Goal: Task Accomplishment & Management: Manage account settings

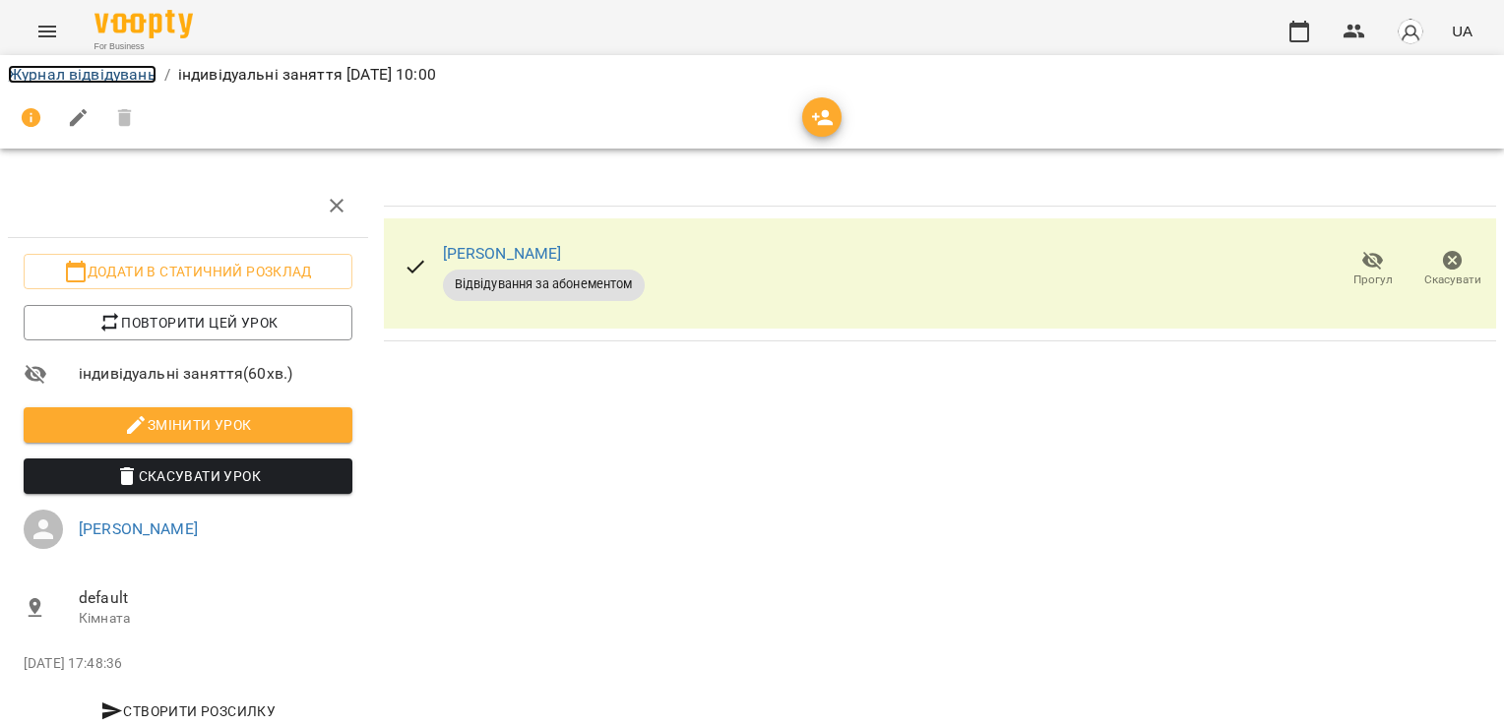
click at [103, 76] on link "Журнал відвідувань" at bounding box center [82, 74] width 149 height 19
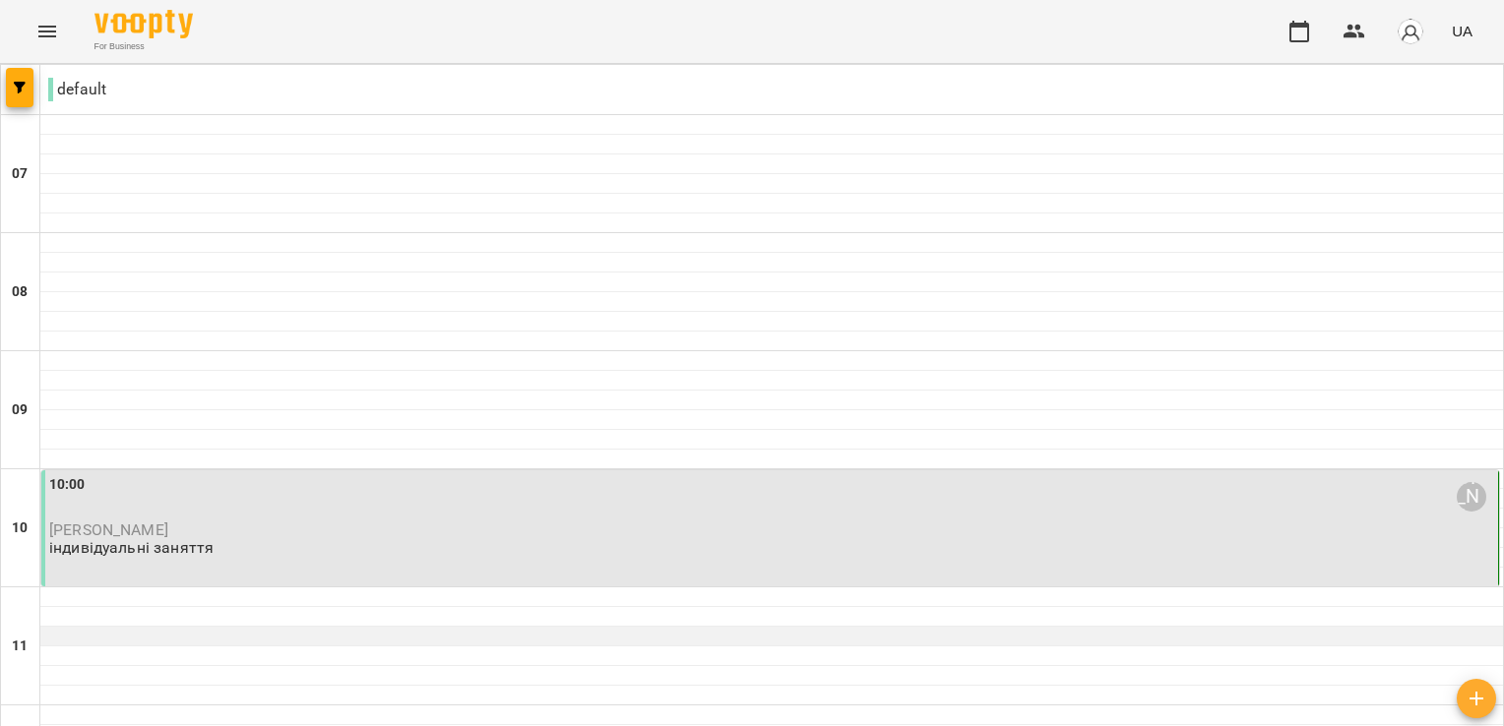
scroll to position [98, 0]
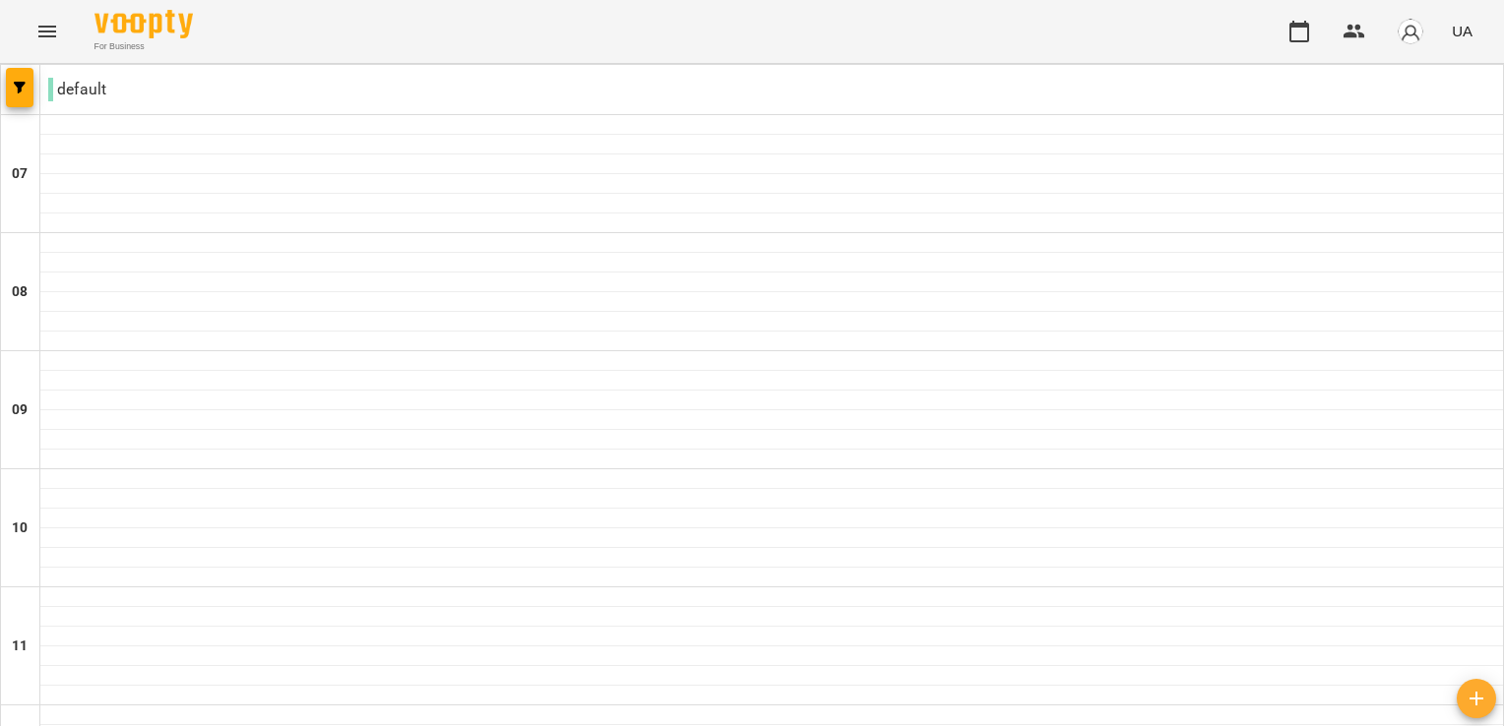
scroll to position [492, 0]
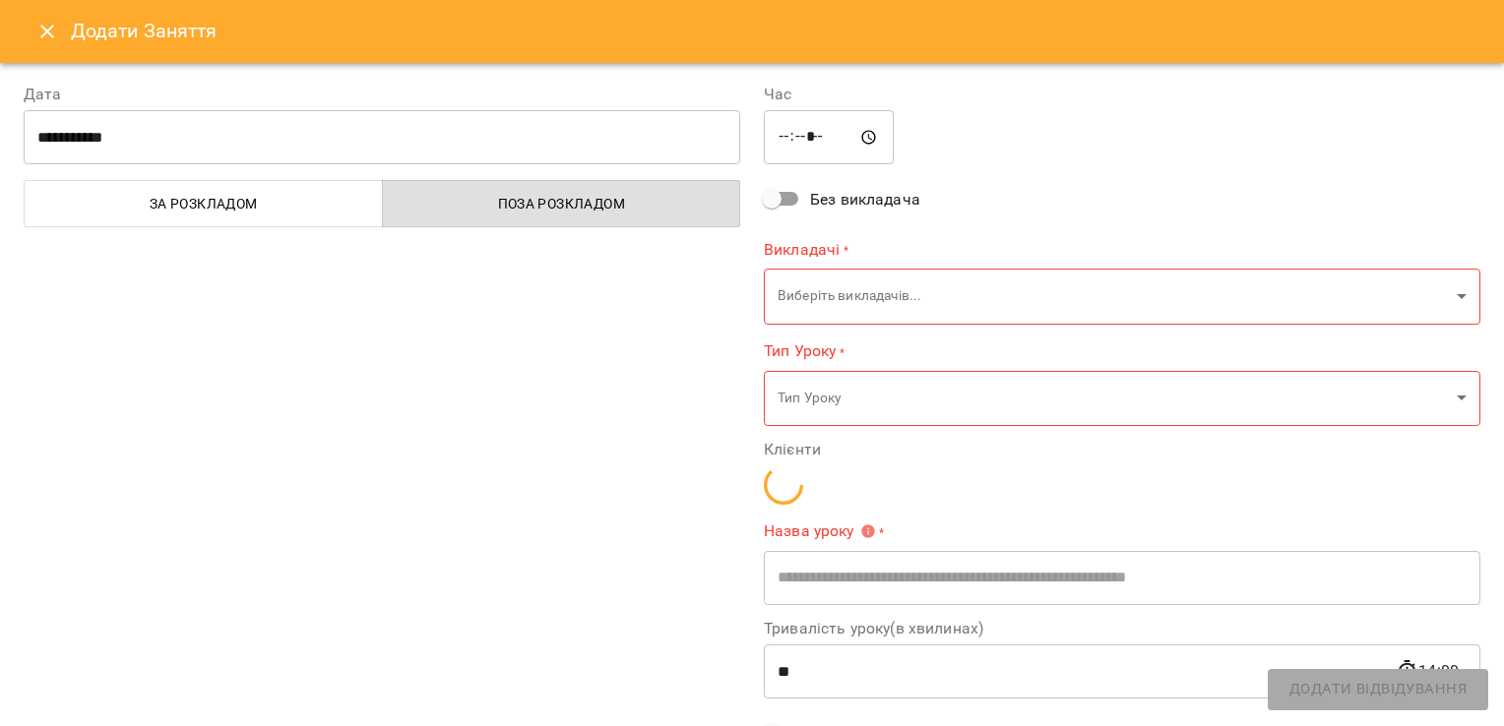
type input "**********"
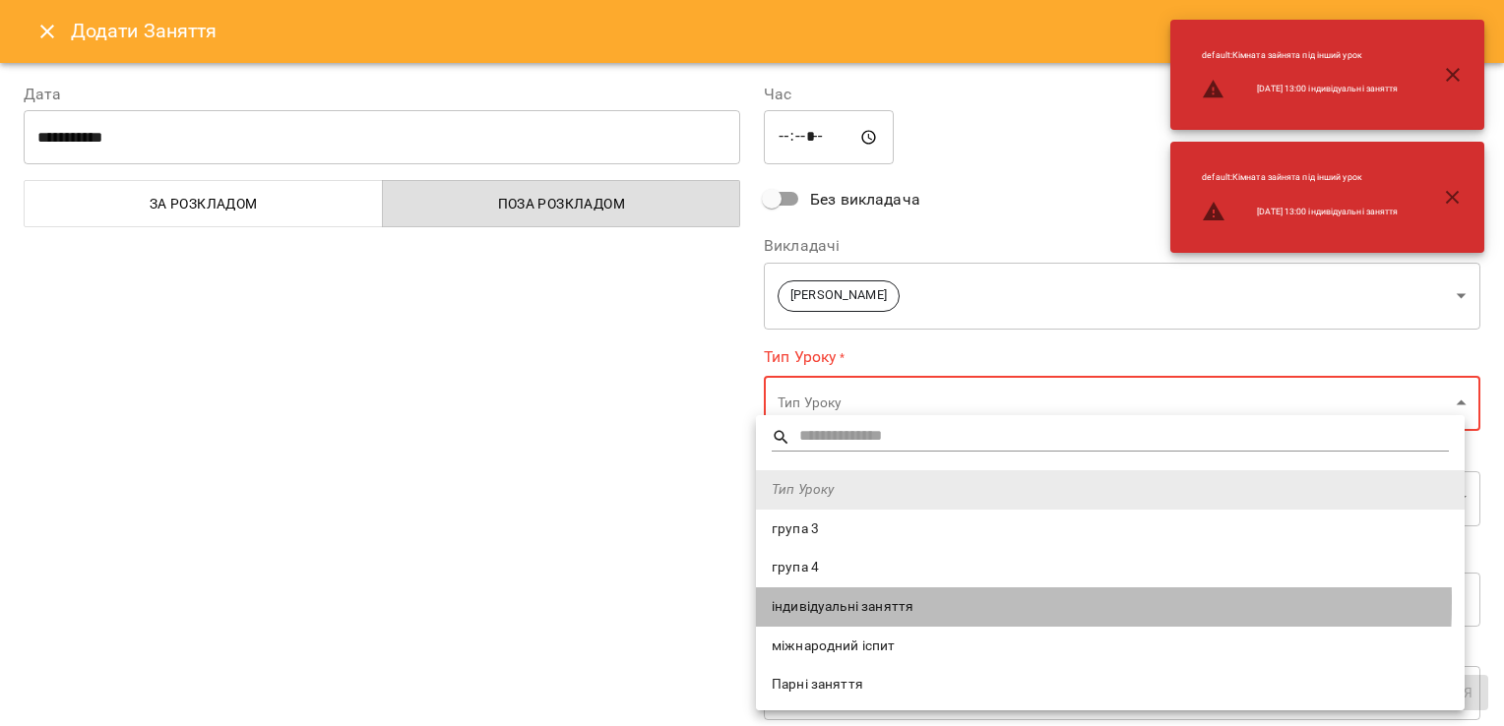
click at [819, 601] on span "індивідуальні заняття" at bounding box center [1110, 607] width 677 height 20
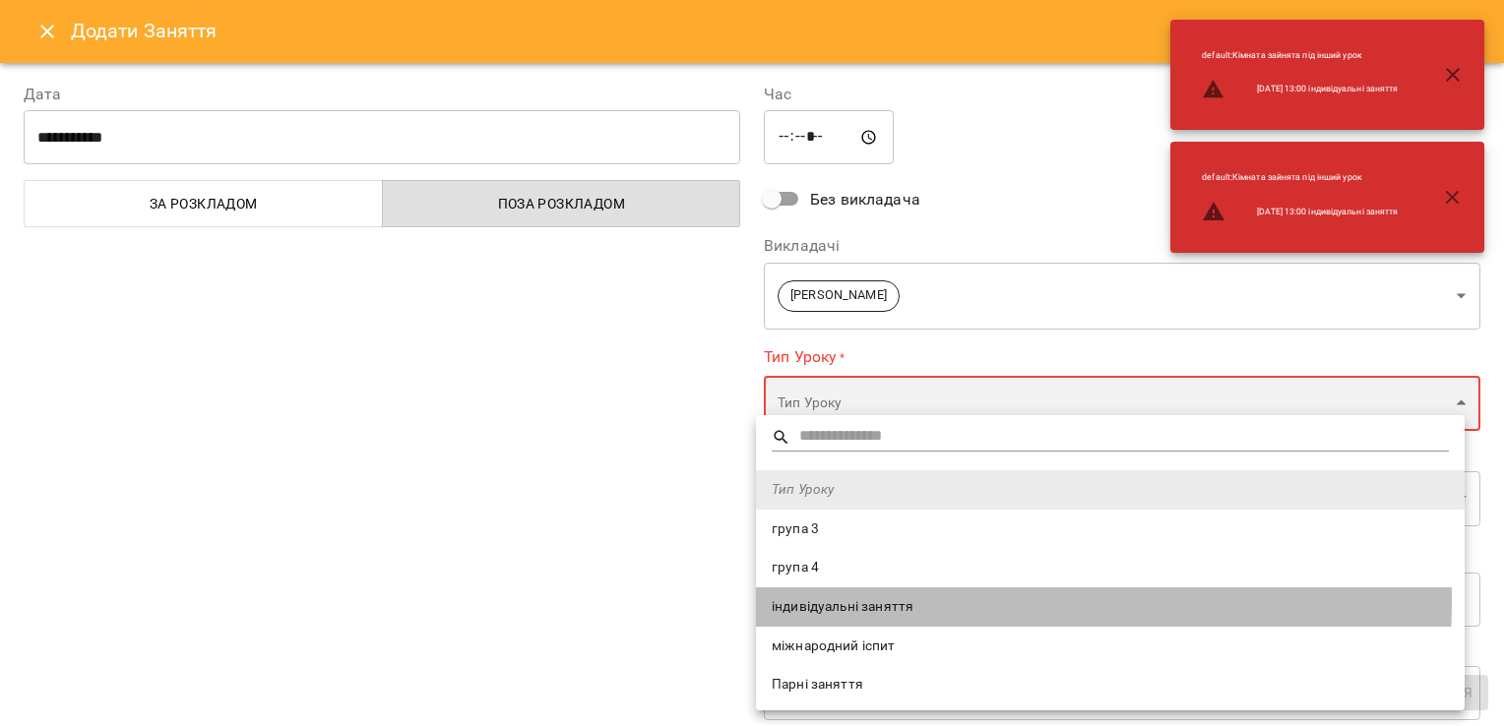
type input "**********"
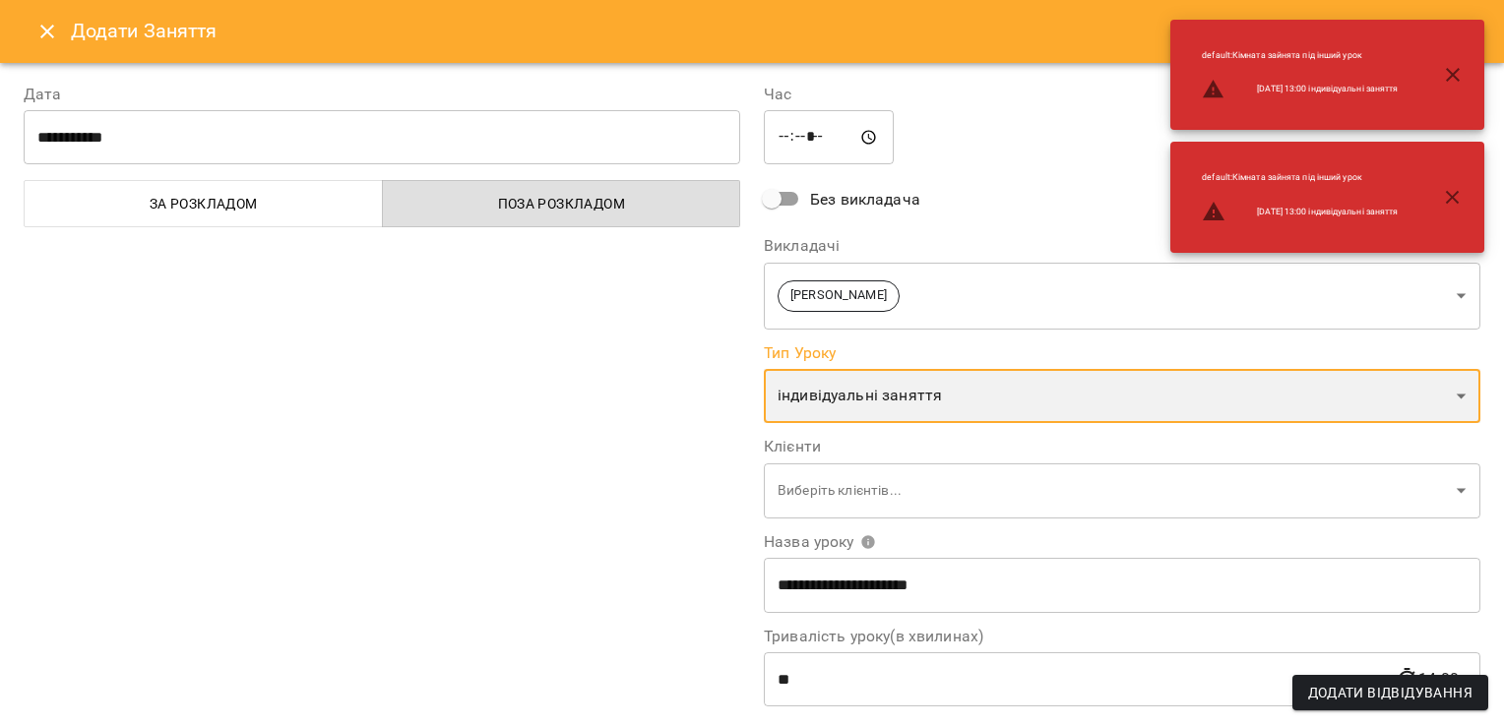
scroll to position [98, 0]
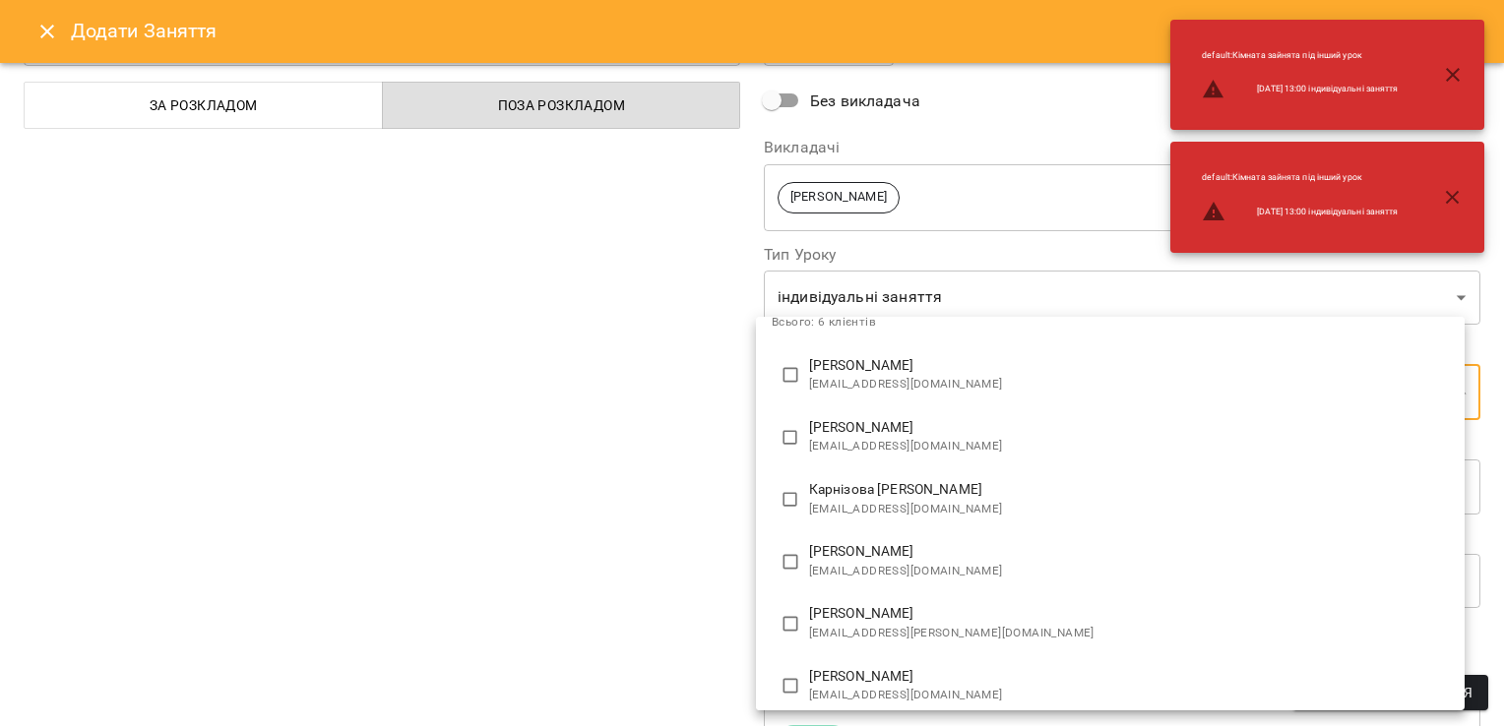
scroll to position [112, 0]
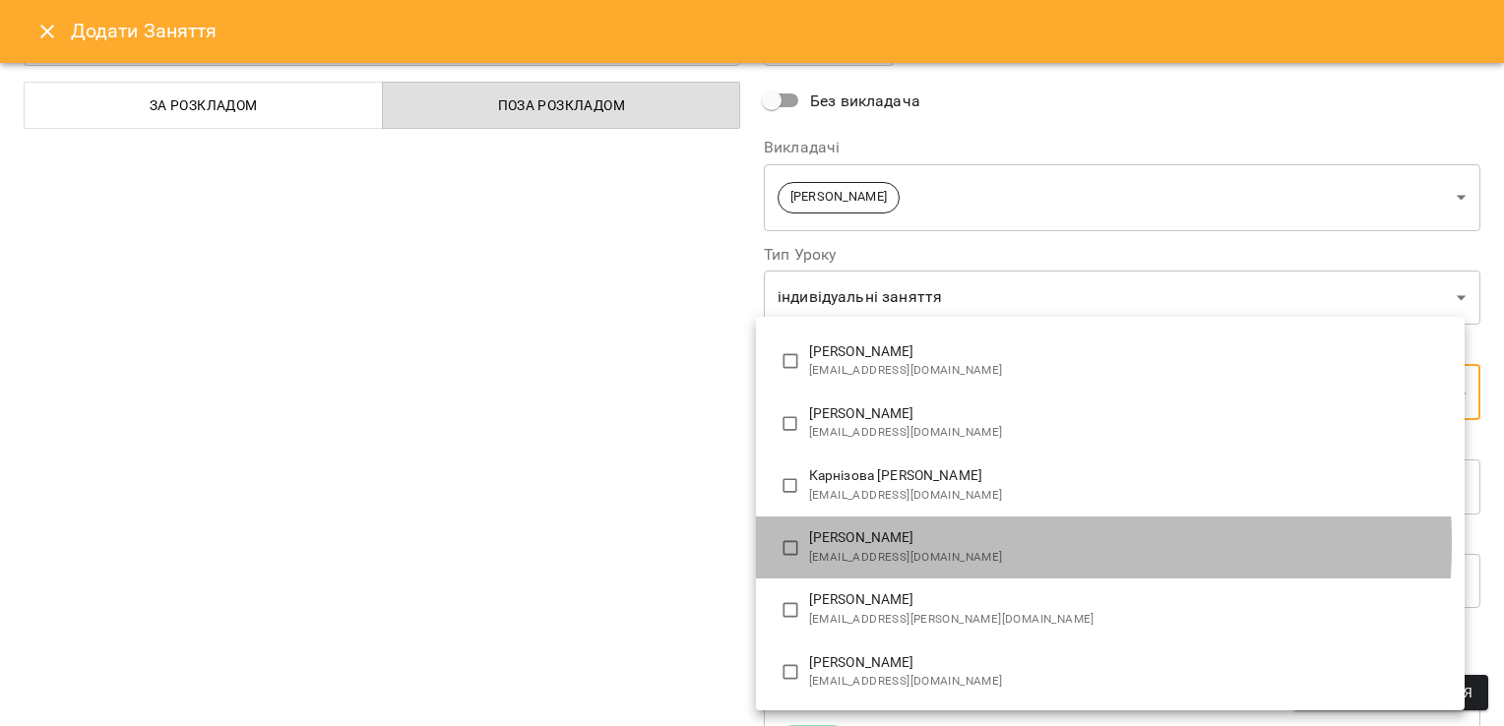
click at [851, 543] on p "[PERSON_NAME]" at bounding box center [1129, 538] width 640 height 20
type input "**********"
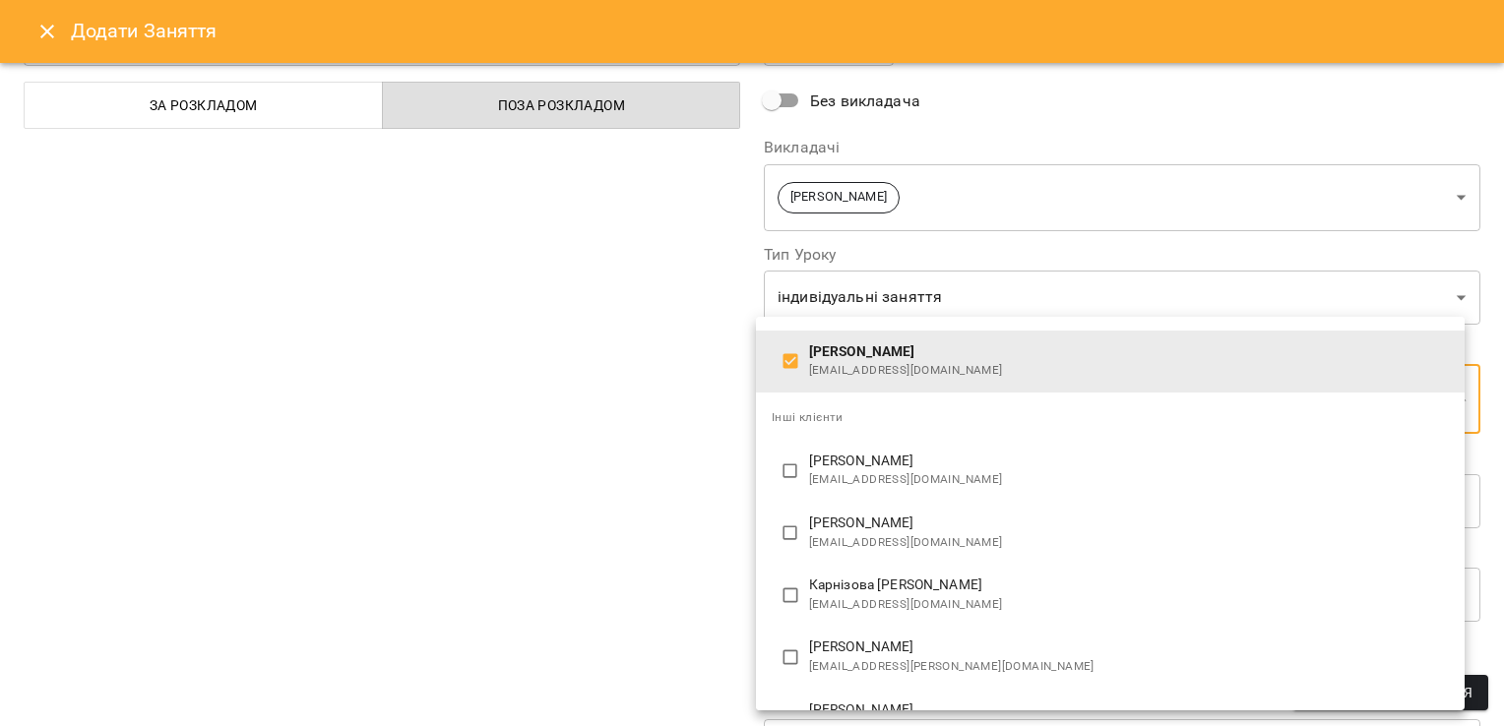
click at [637, 504] on div at bounding box center [752, 363] width 1504 height 726
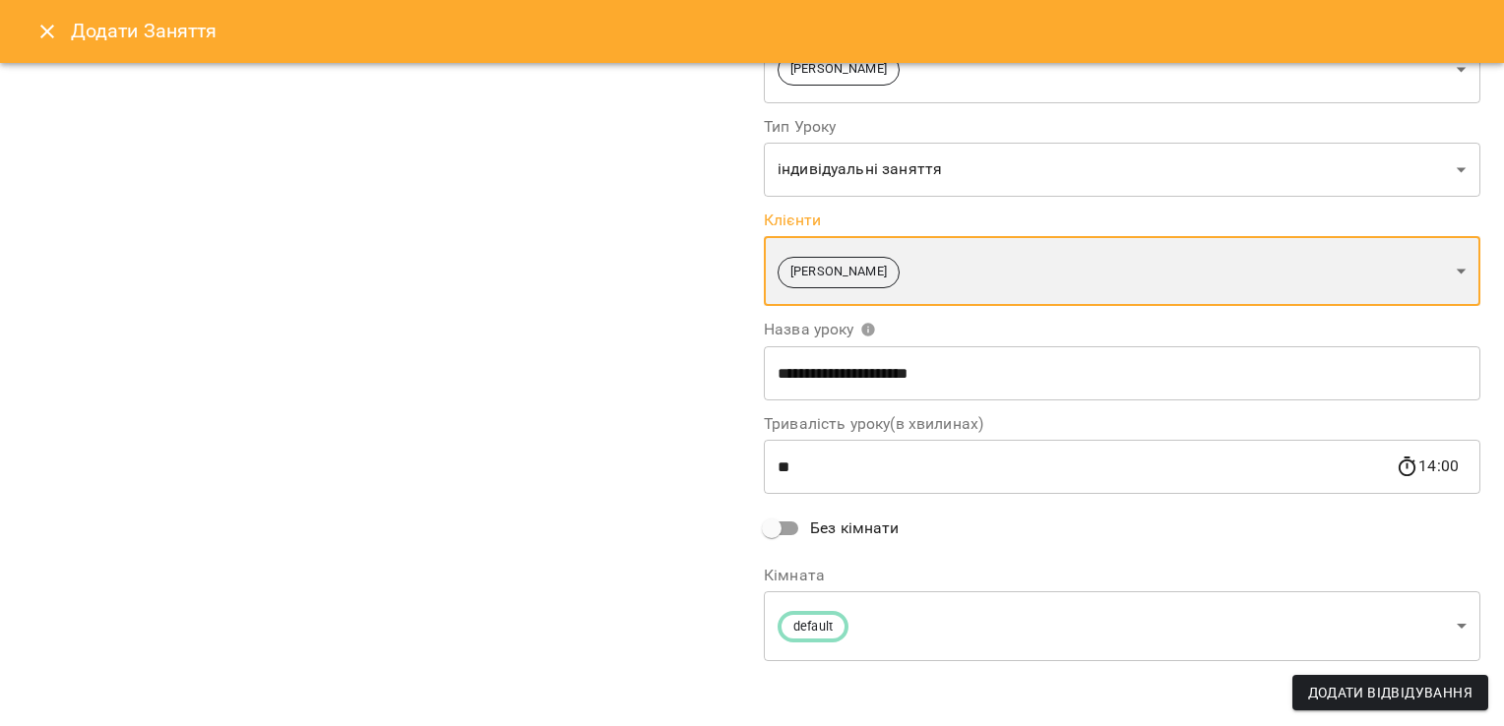
scroll to position [227, 0]
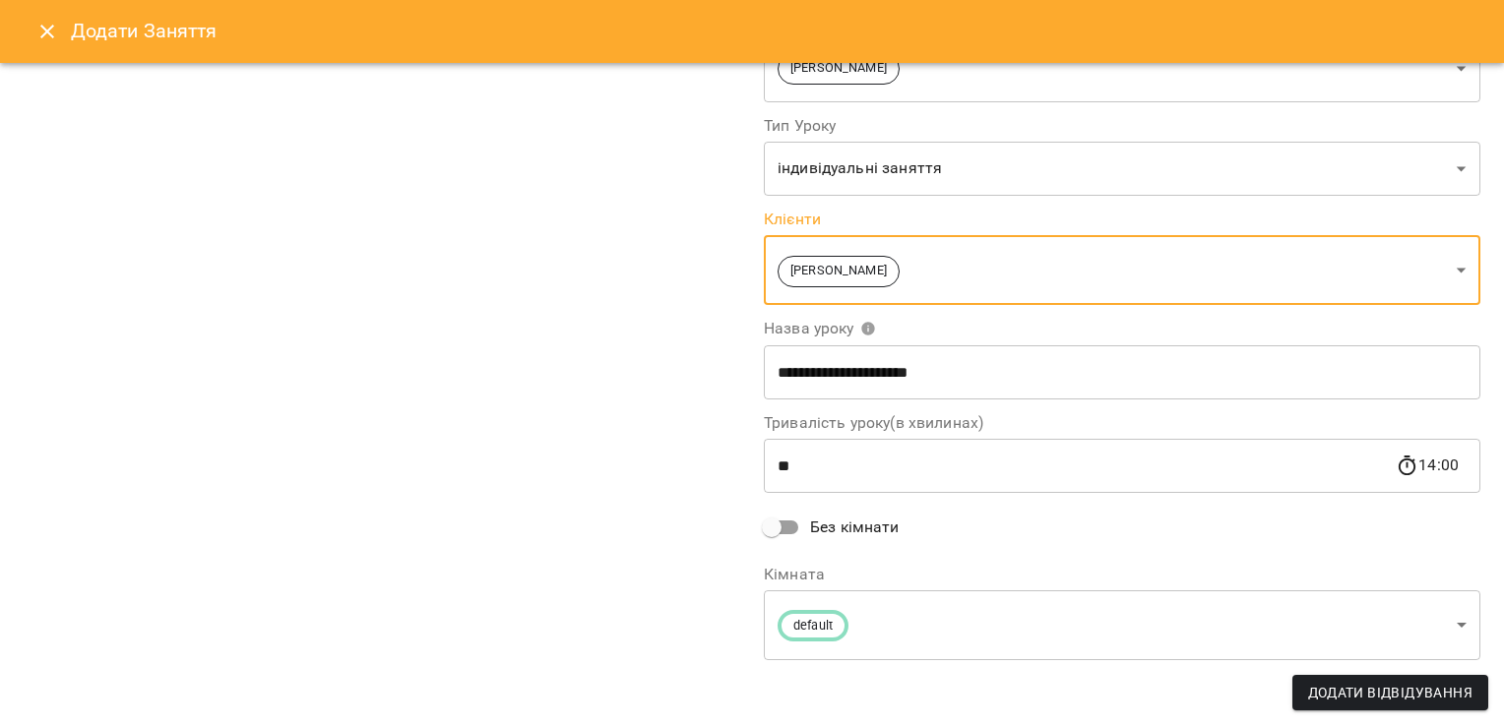
click at [1348, 686] on span "Додати Відвідування" at bounding box center [1390, 693] width 164 height 24
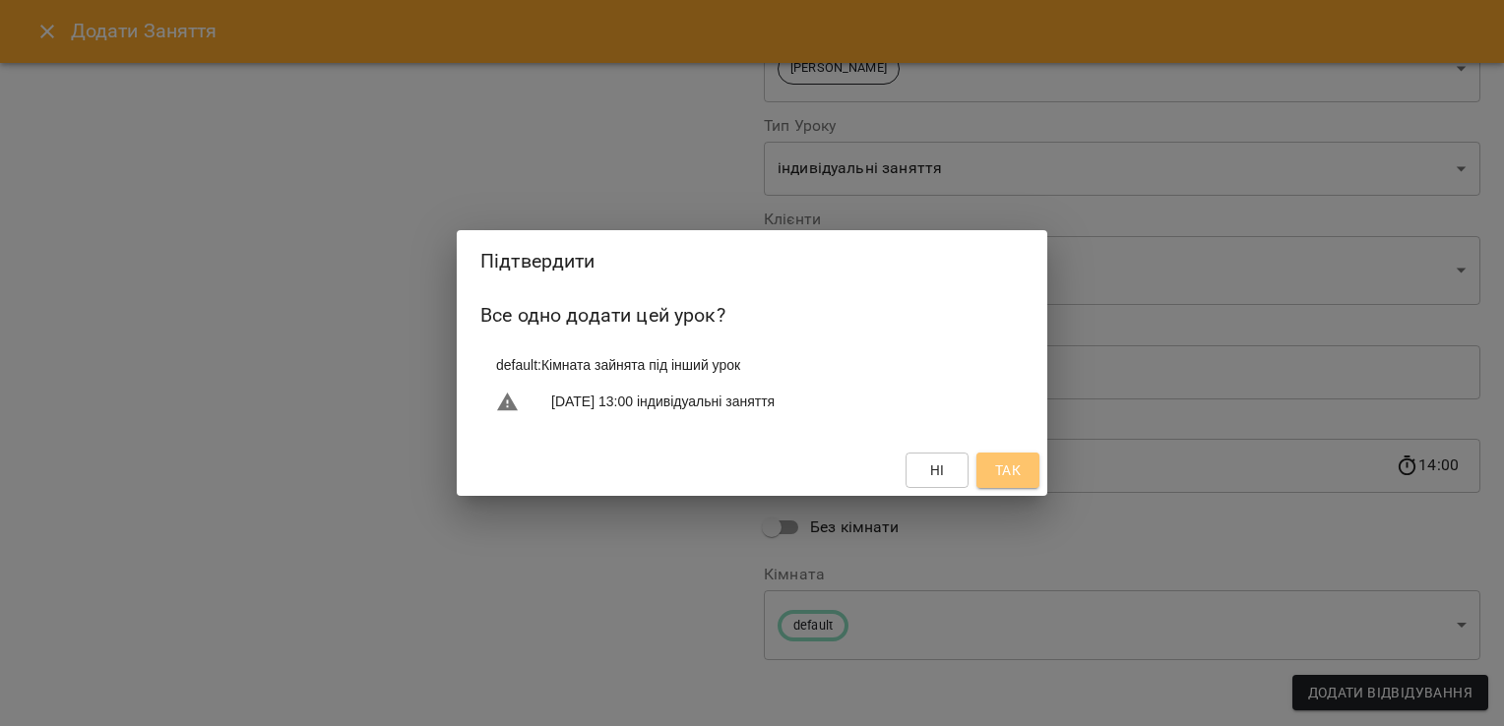
click at [1024, 463] on button "Так" at bounding box center [1007, 470] width 63 height 35
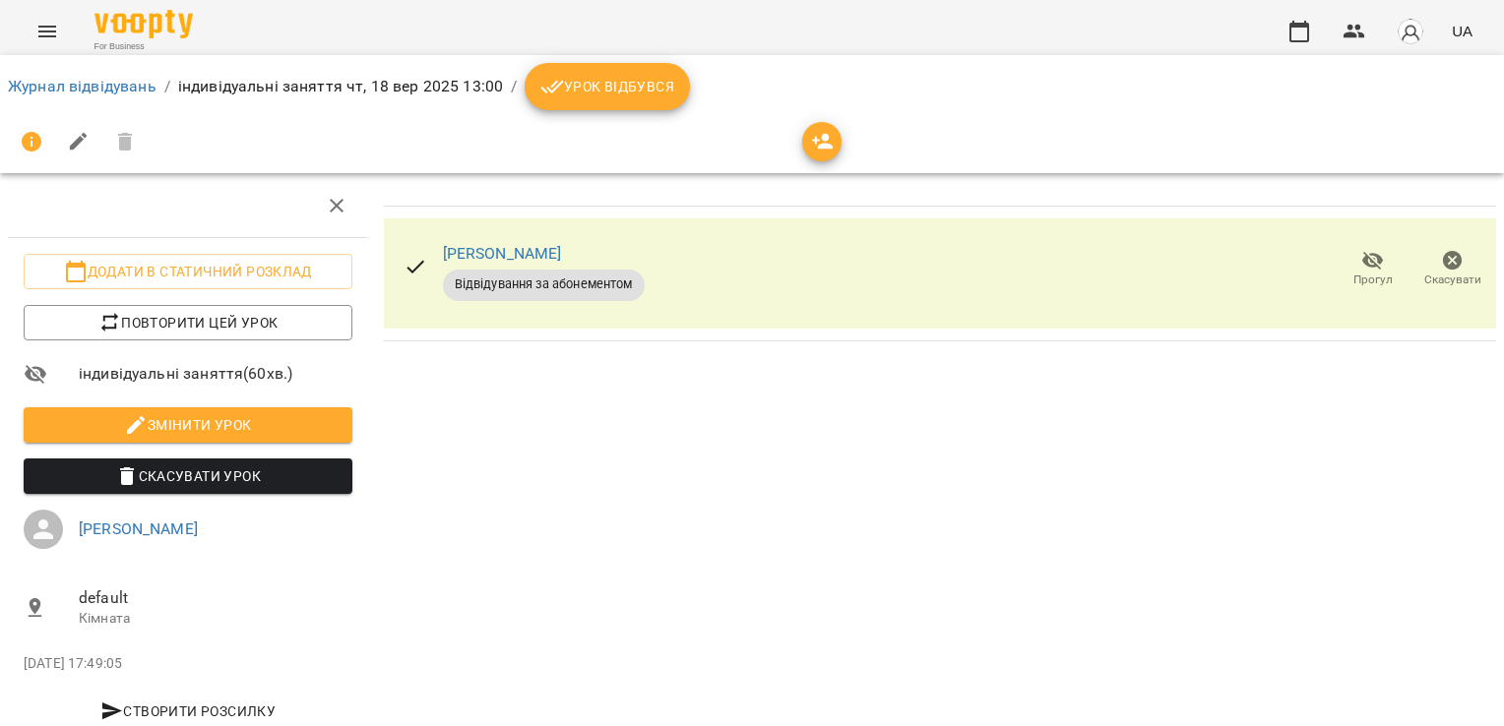
click at [663, 81] on span "Урок відбувся" at bounding box center [607, 87] width 134 height 24
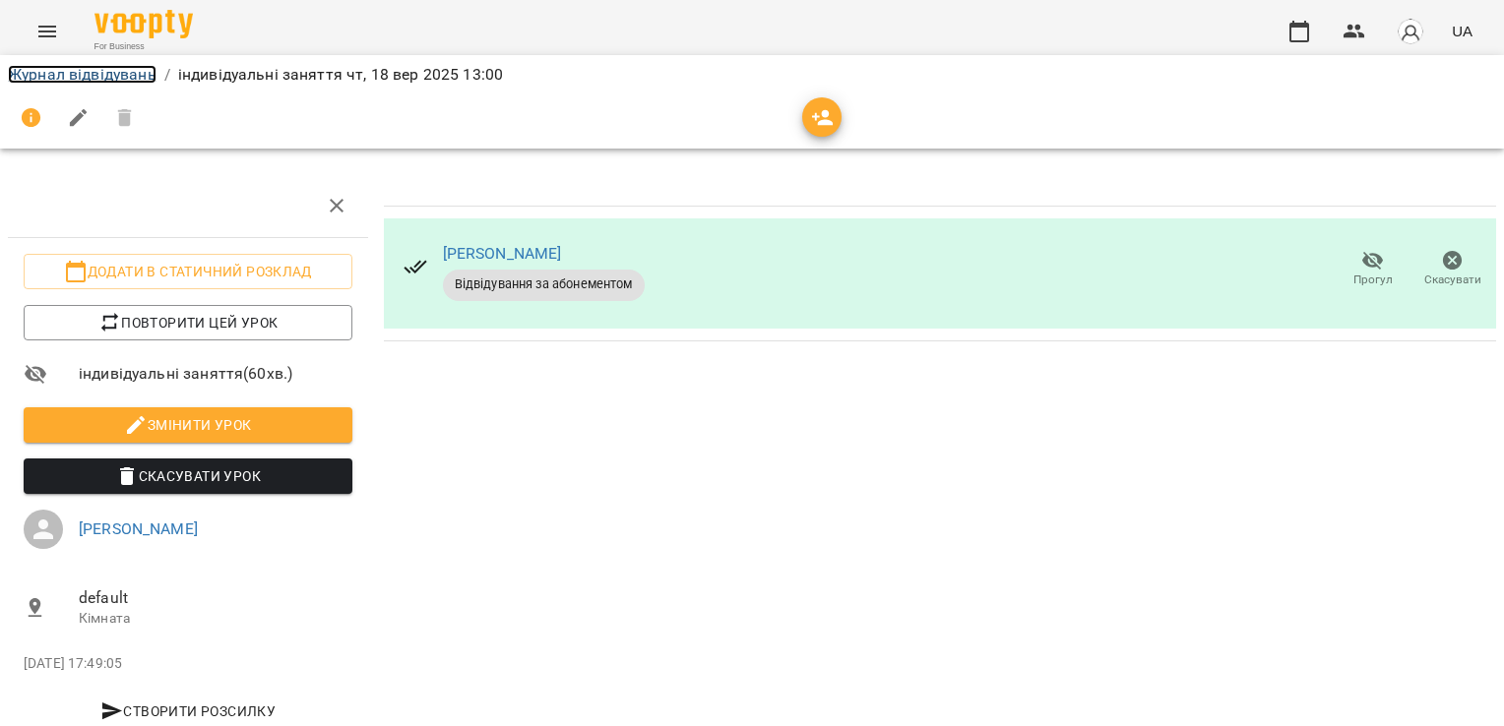
click at [98, 65] on link "Журнал відвідувань" at bounding box center [82, 74] width 149 height 19
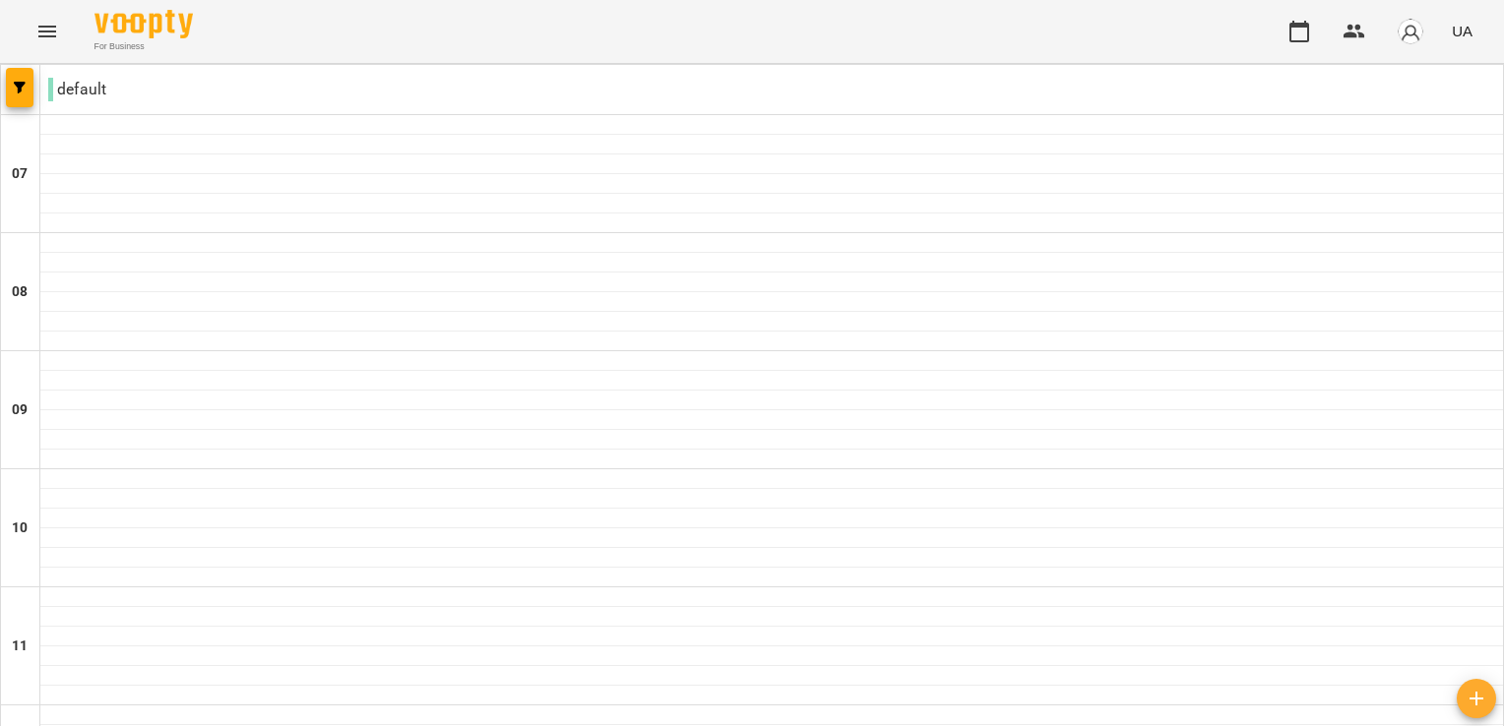
scroll to position [984, 0]
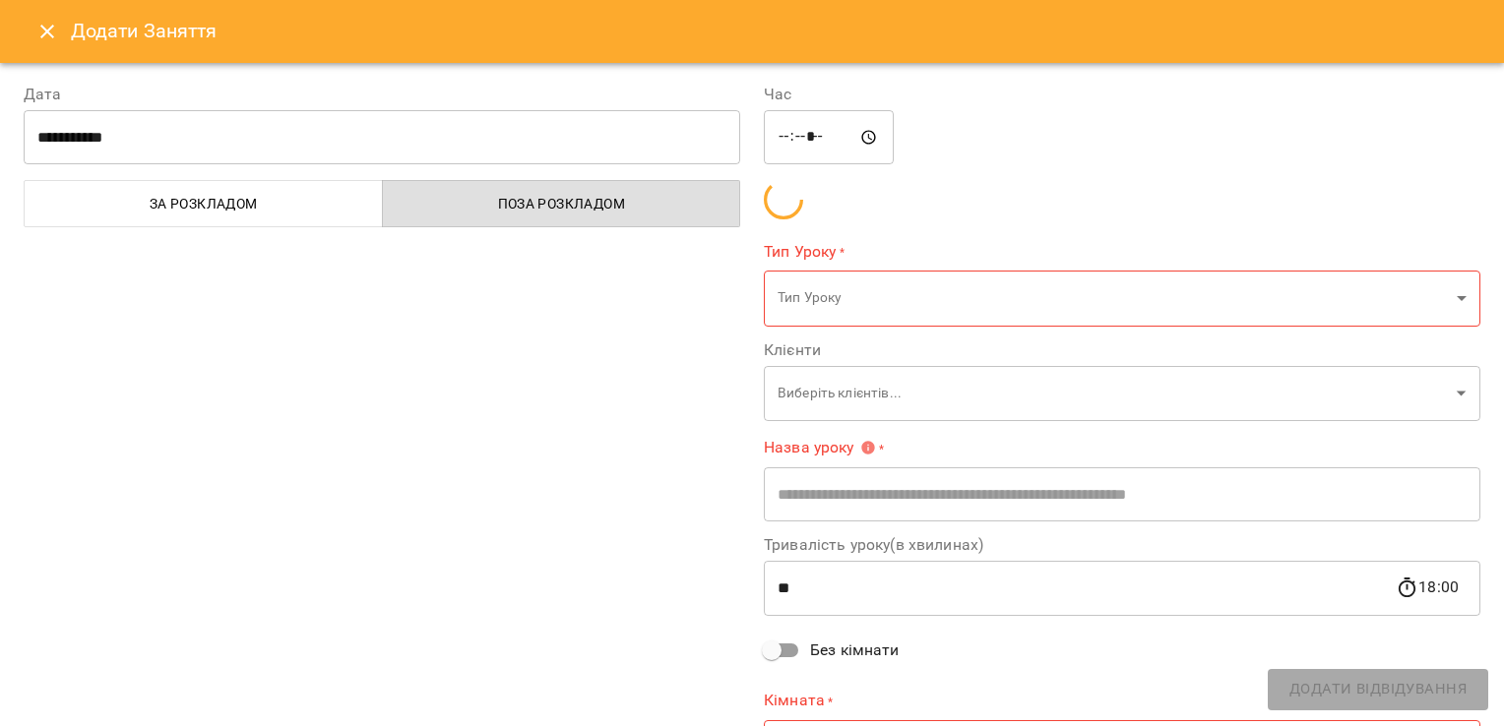
type input "**********"
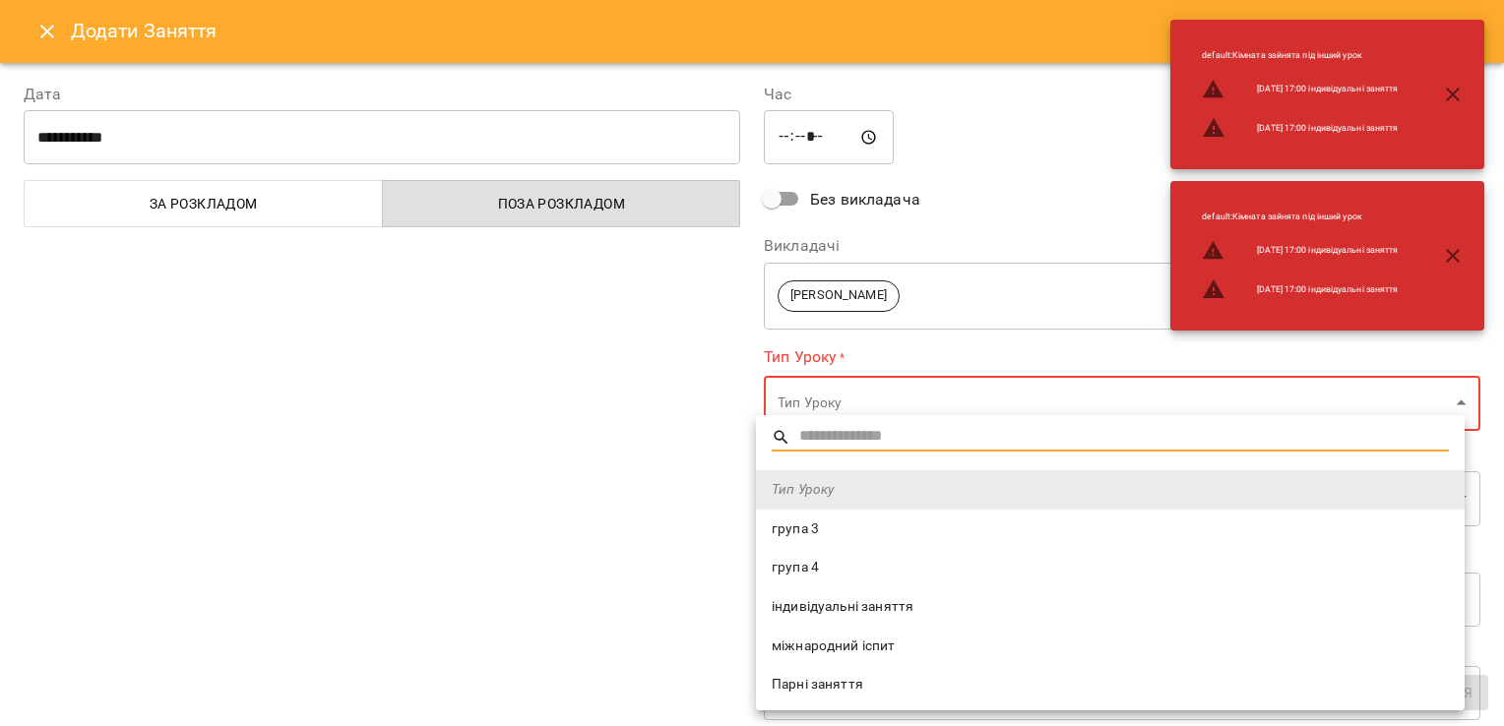
click at [845, 598] on span "індивідуальні заняття" at bounding box center [1110, 607] width 677 height 20
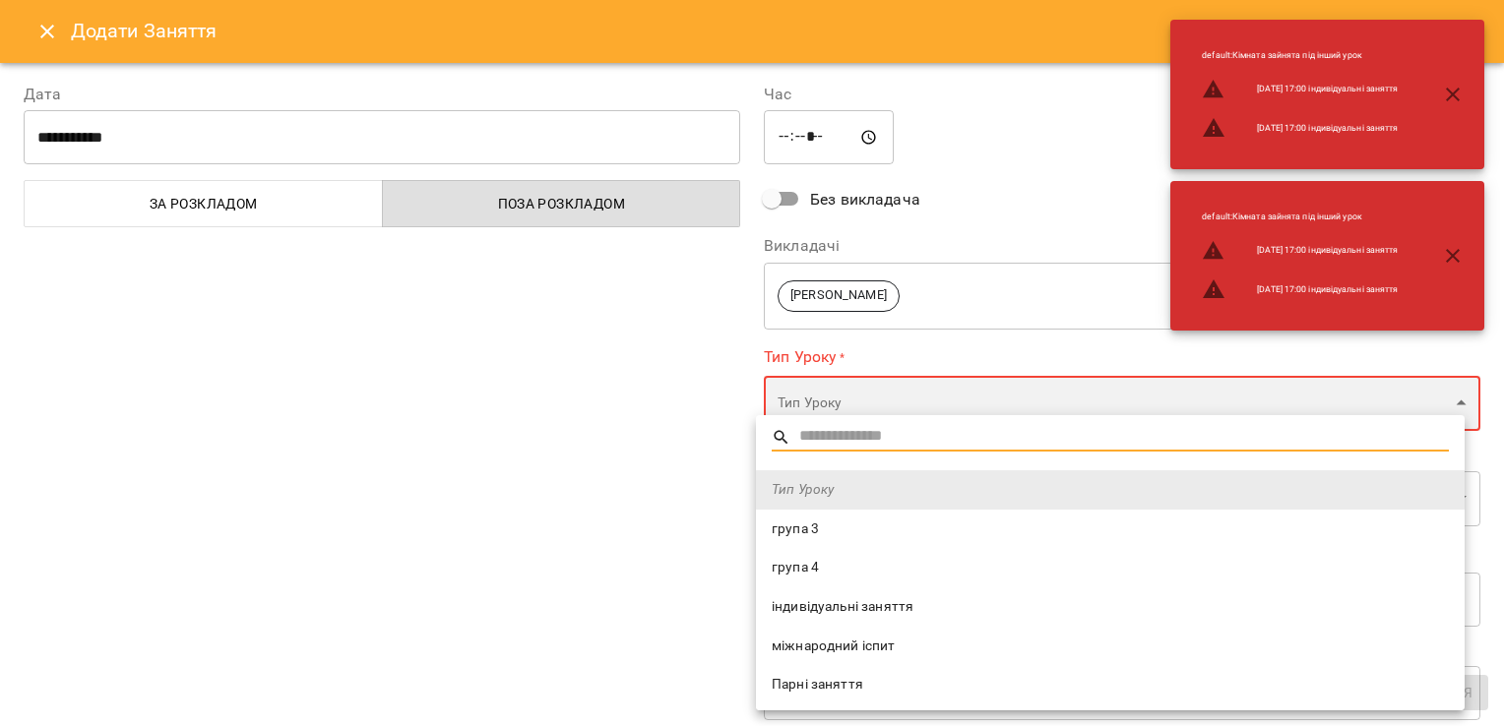
type input "**********"
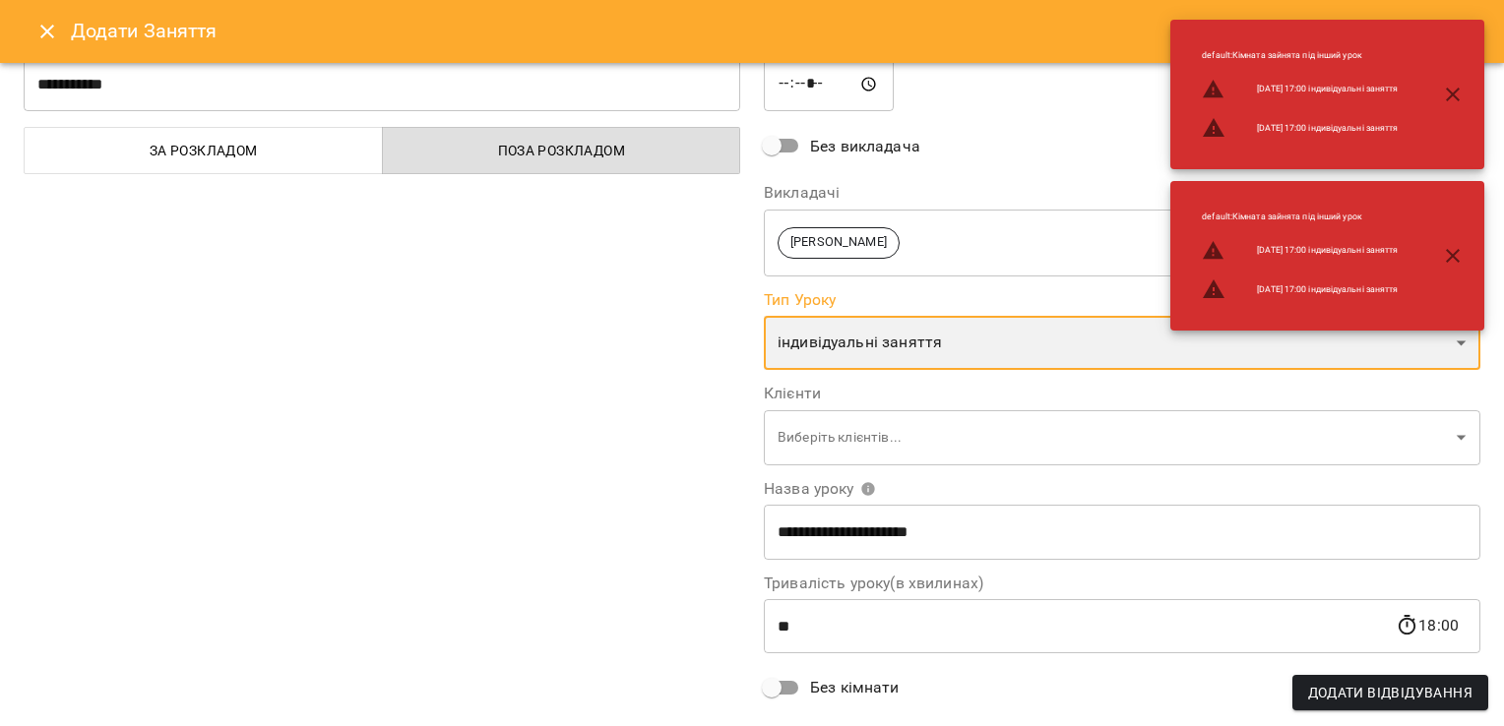
scroll to position [98, 0]
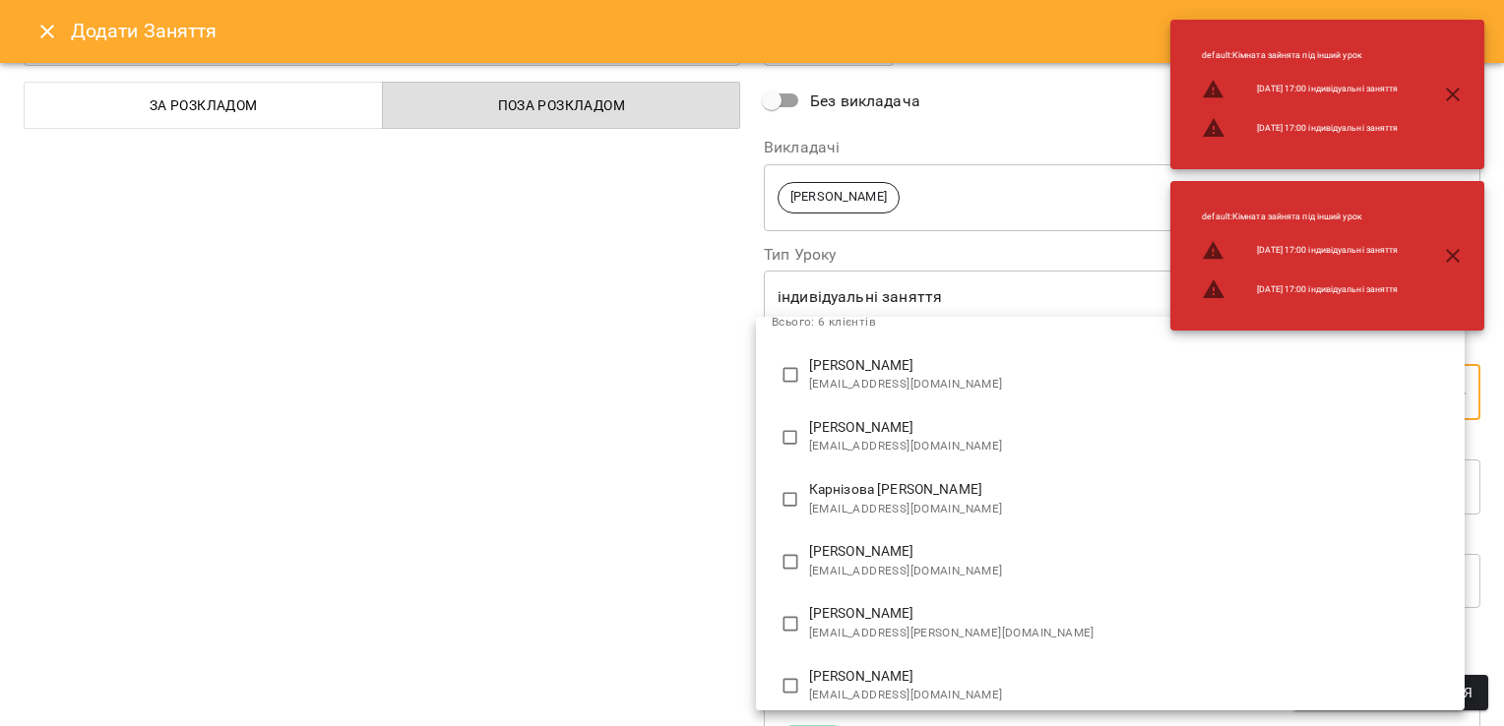
scroll to position [112, 0]
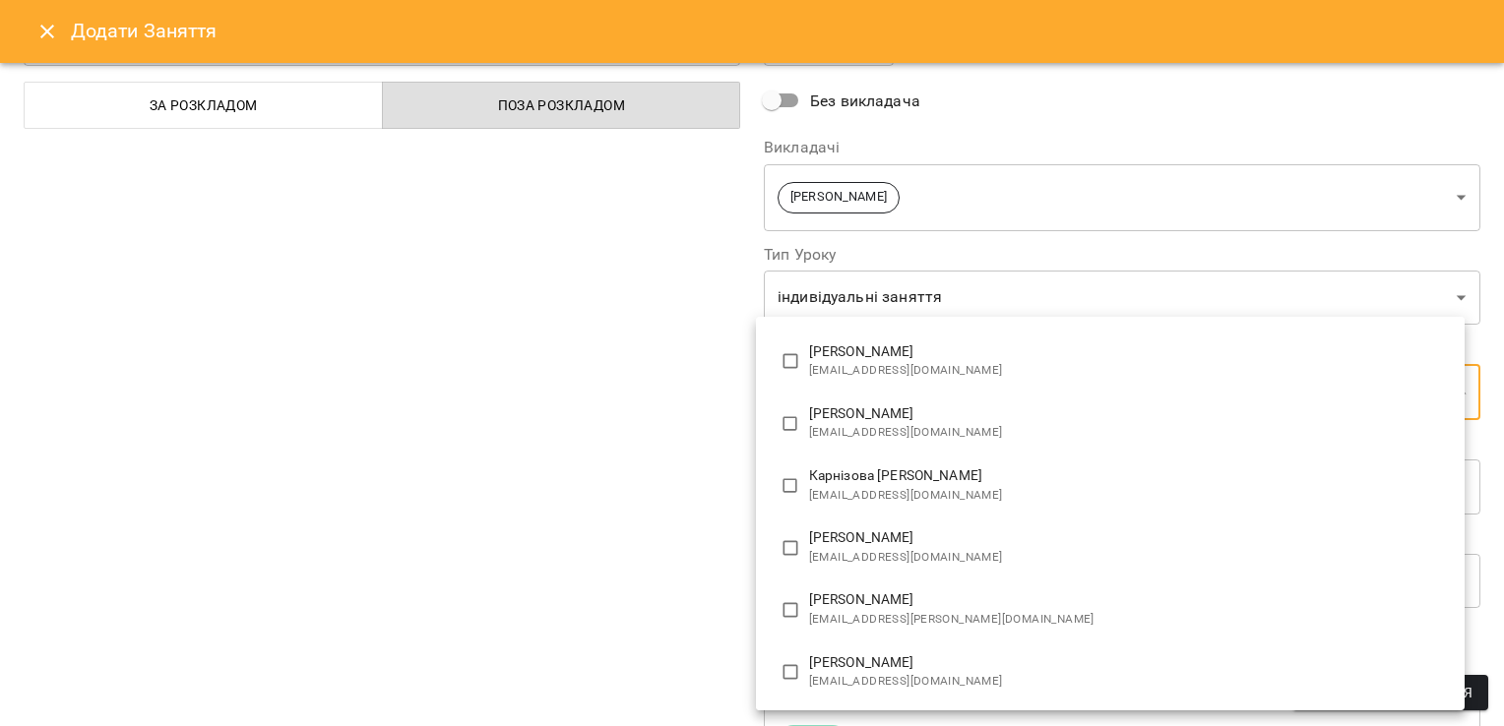
click at [866, 608] on p "[PERSON_NAME]" at bounding box center [1129, 600] width 640 height 20
type input "**********"
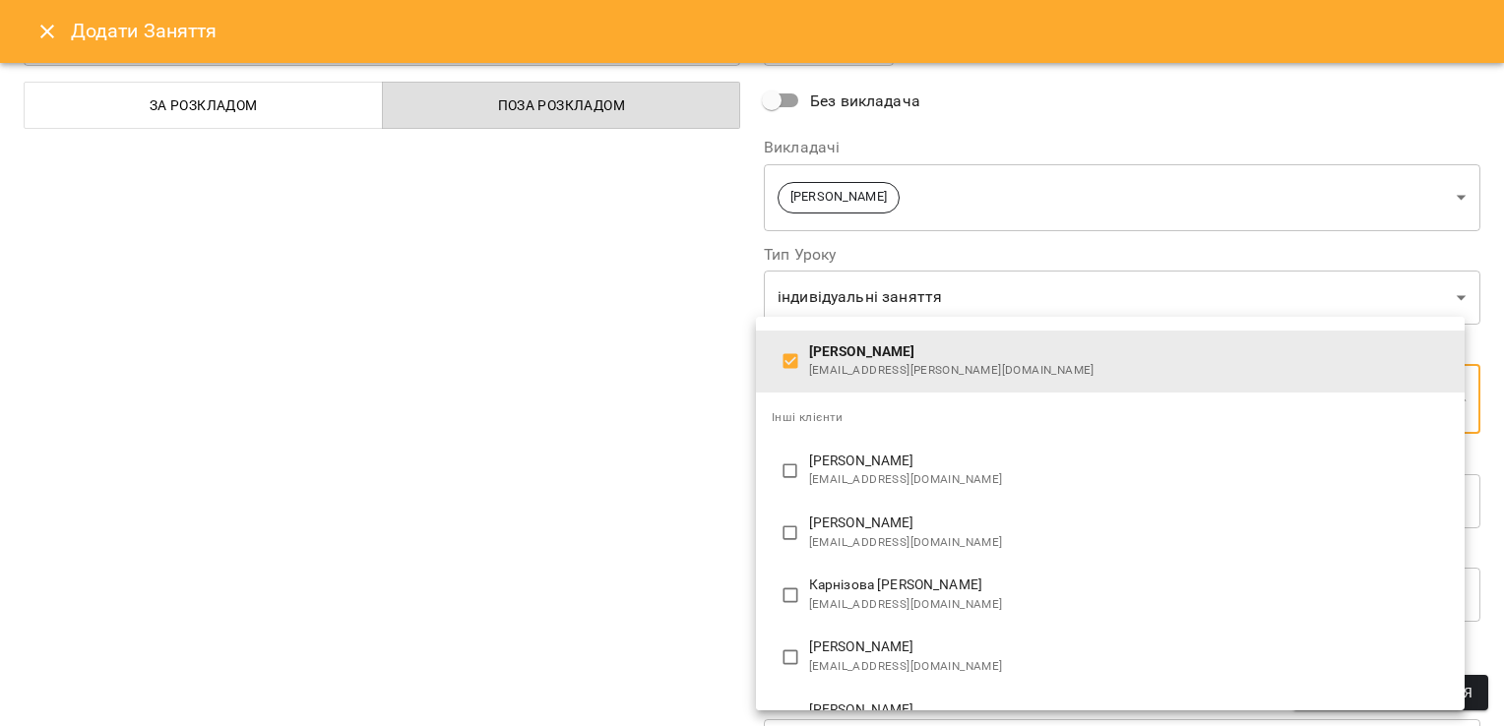
click at [677, 465] on div at bounding box center [752, 363] width 1504 height 726
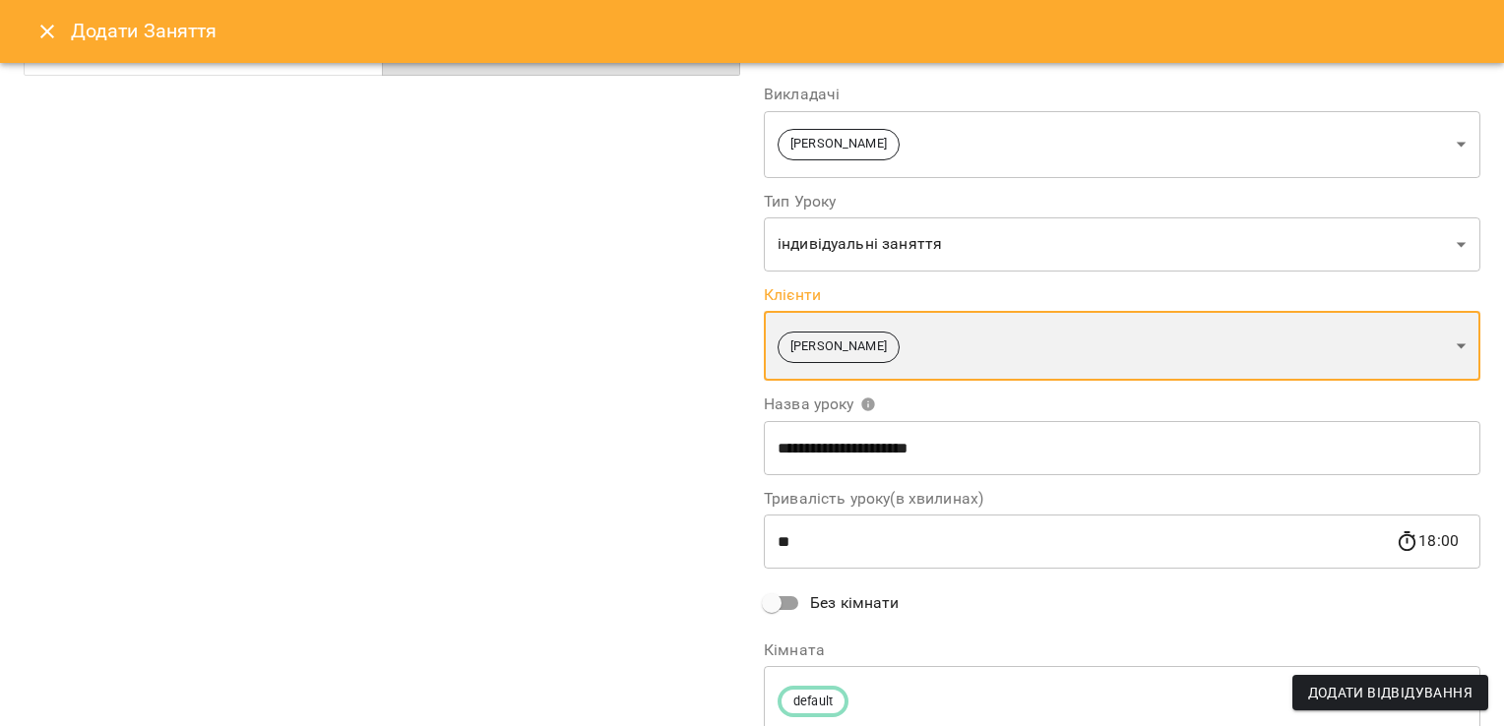
scroll to position [197, 0]
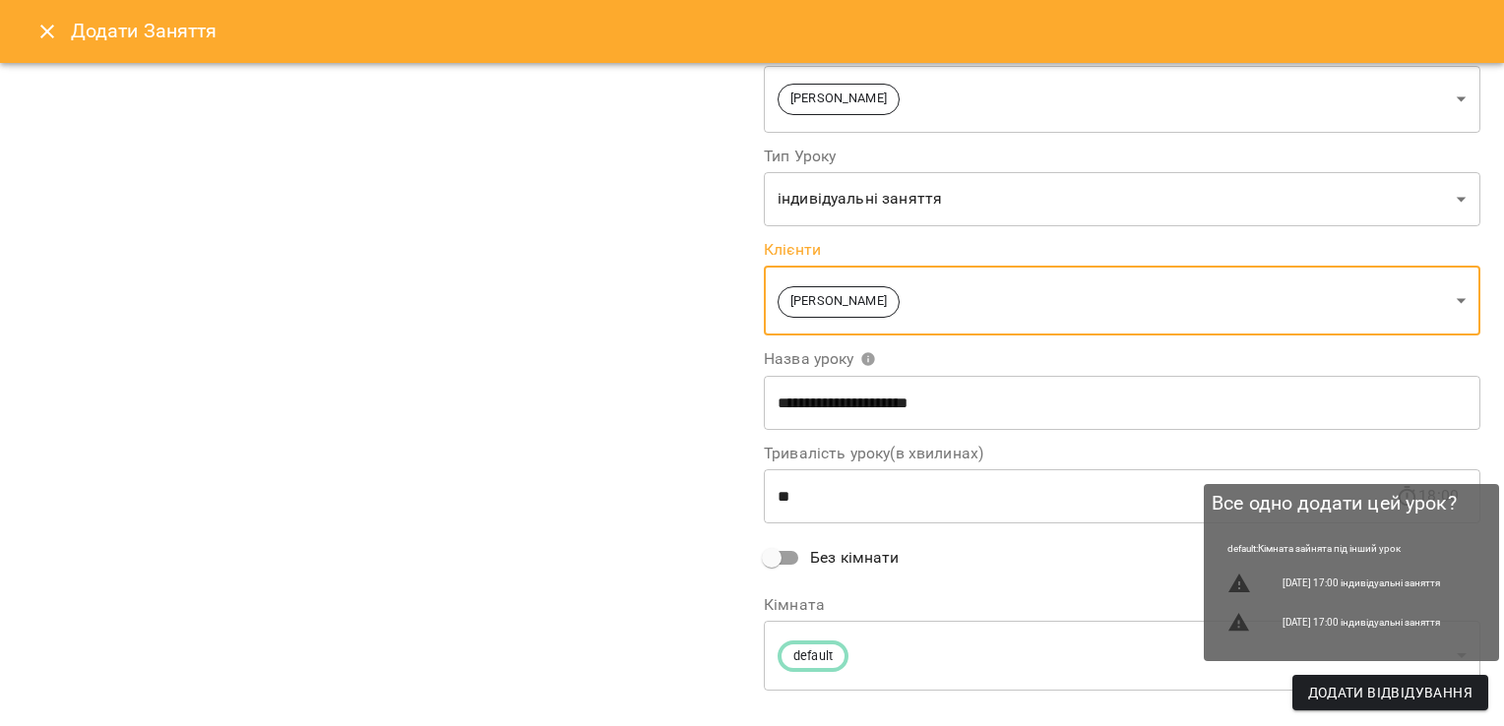
click at [1358, 689] on span "Додати Відвідування" at bounding box center [1390, 693] width 164 height 24
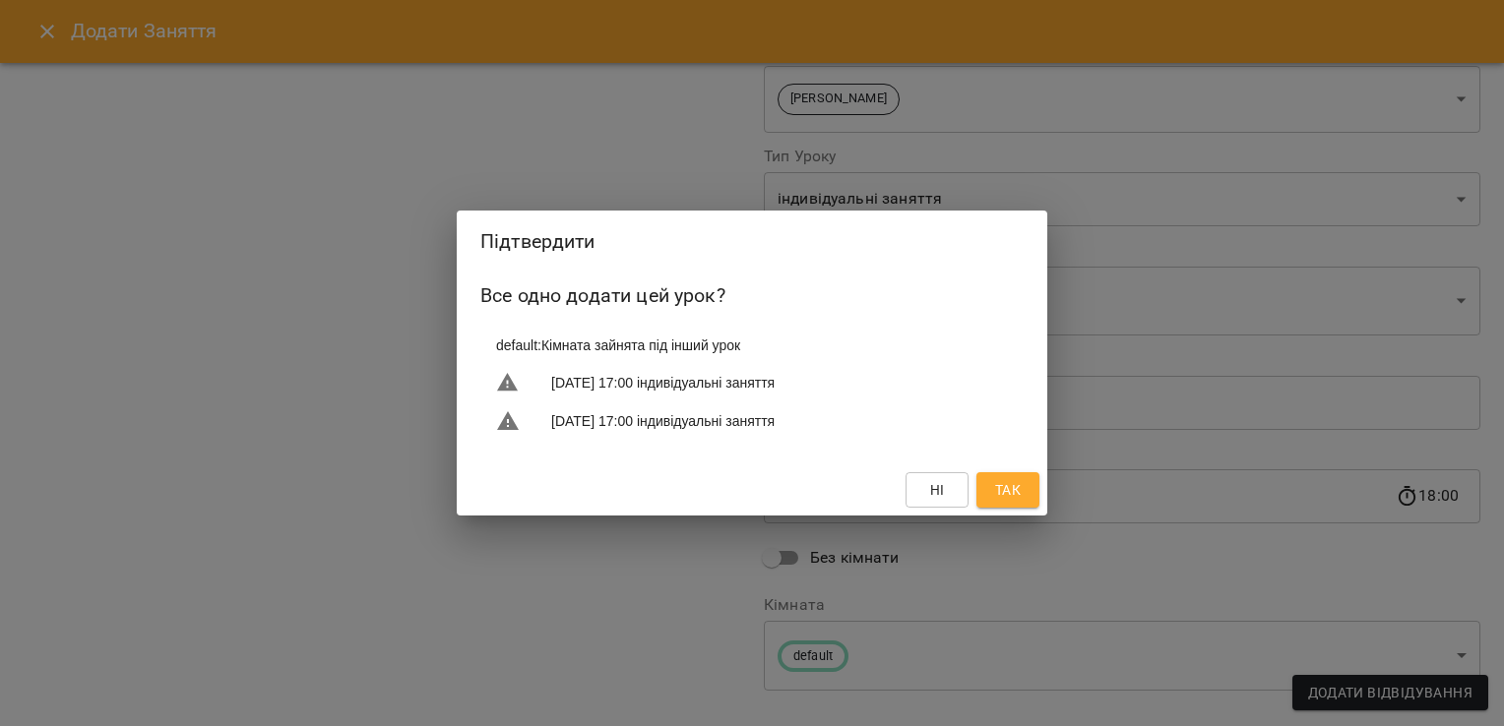
click at [1027, 491] on button "Так" at bounding box center [1007, 489] width 63 height 35
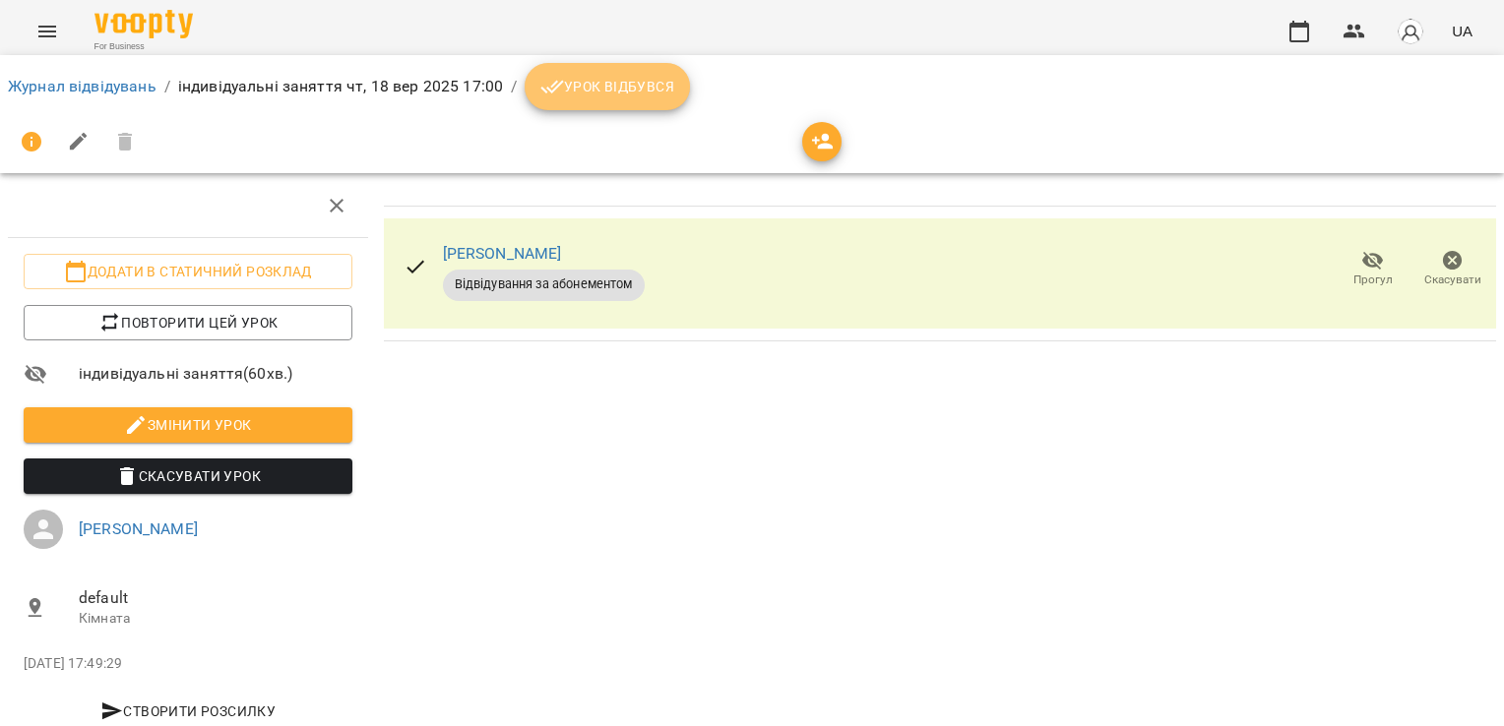
click at [617, 75] on span "Урок відбувся" at bounding box center [607, 87] width 134 height 24
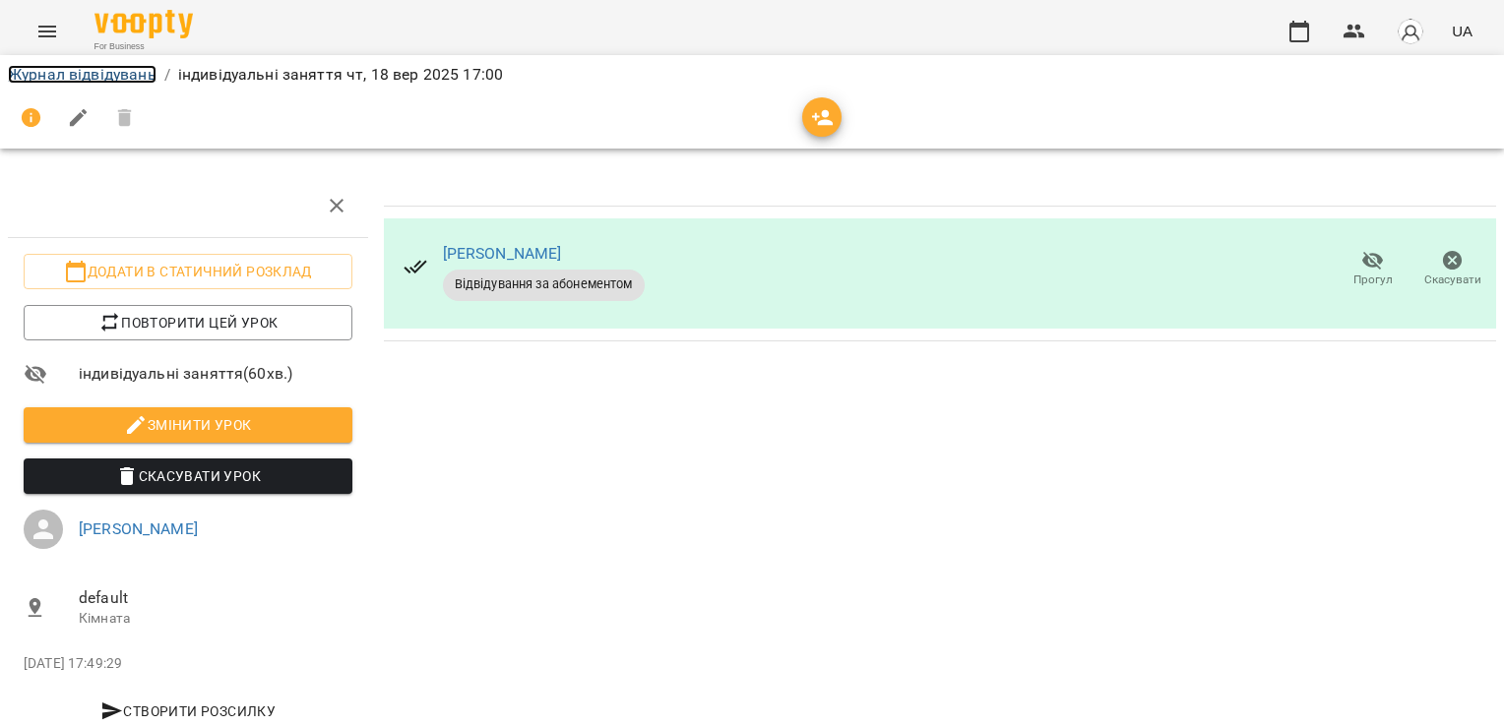
click at [134, 69] on link "Журнал відвідувань" at bounding box center [82, 74] width 149 height 19
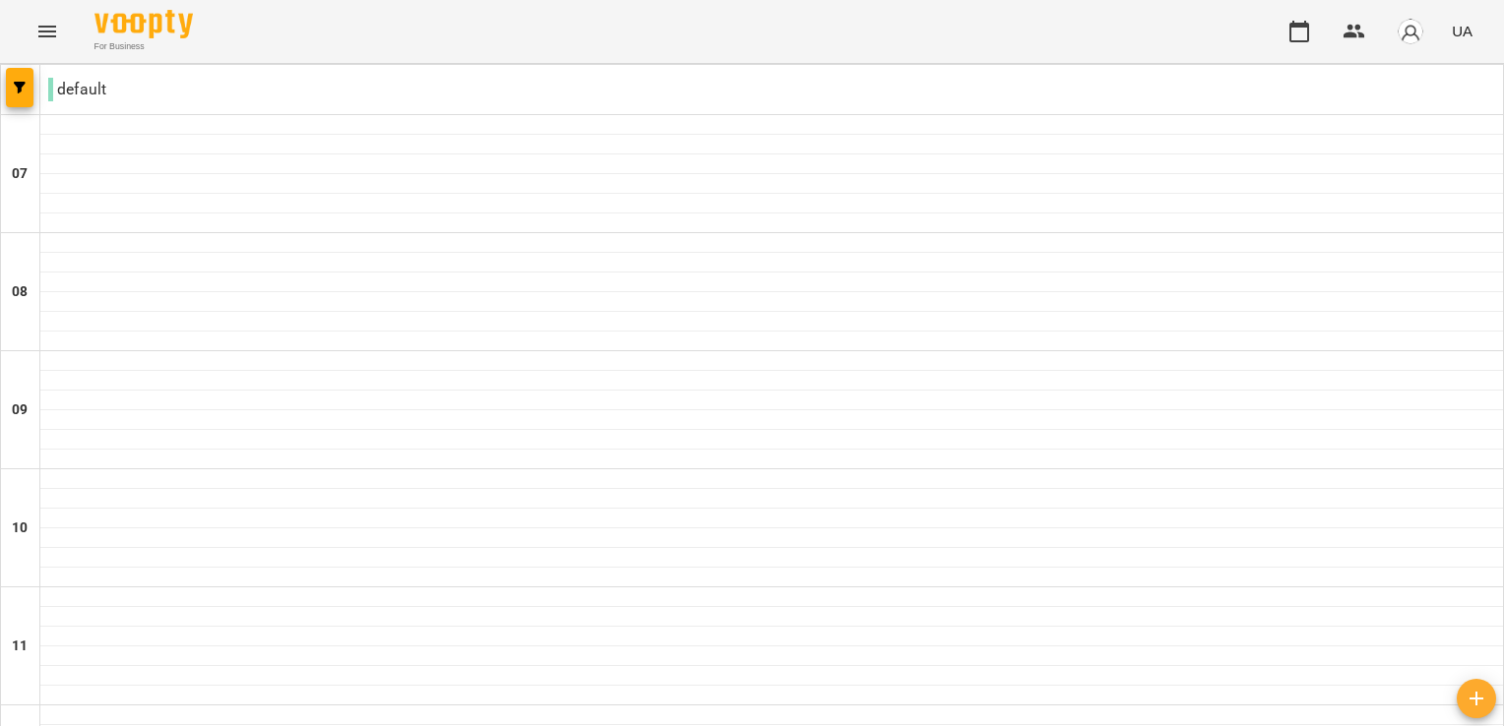
scroll to position [1181, 0]
drag, startPoint x: 1028, startPoint y: 627, endPoint x: 1025, endPoint y: 673, distance: 46.4
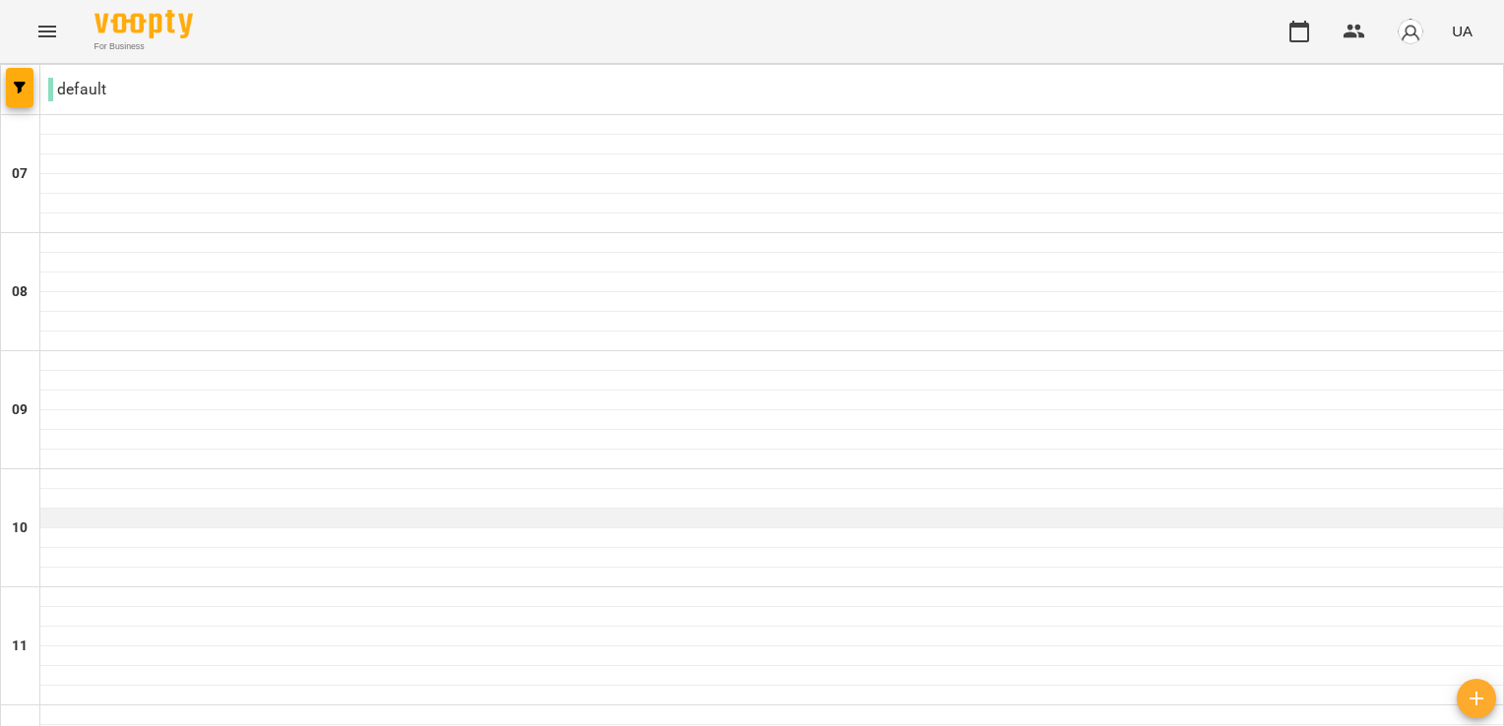
scroll to position [197, 0]
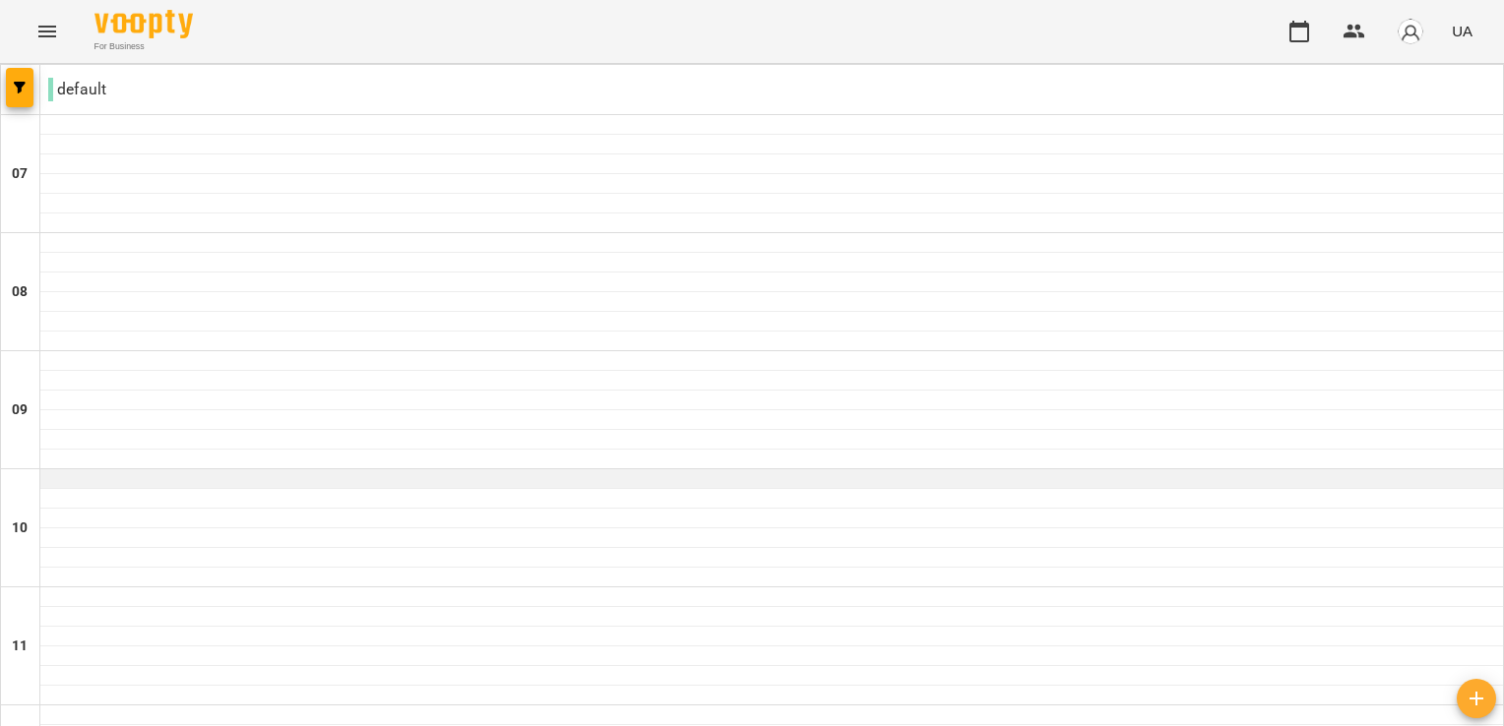
click at [597, 469] on div at bounding box center [771, 479] width 1462 height 20
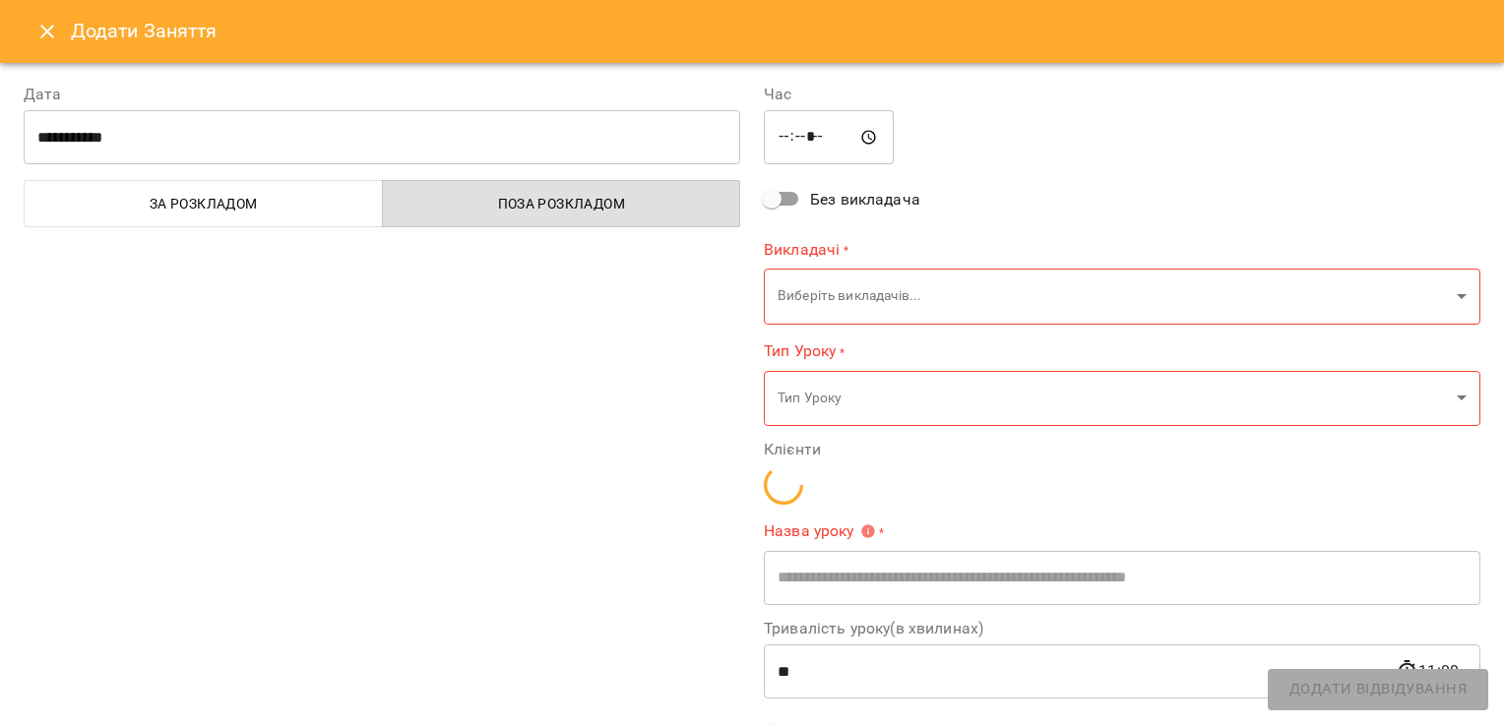
type input "**********"
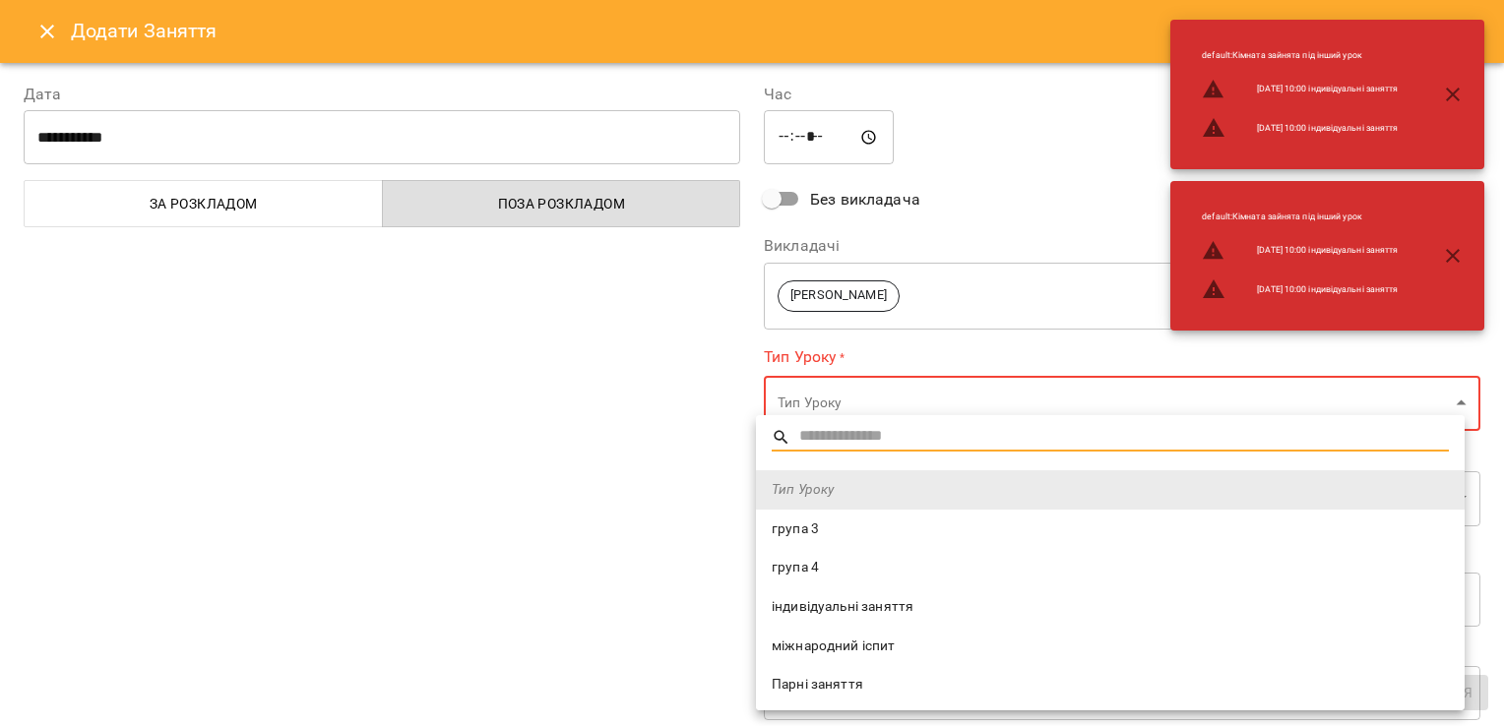
click at [866, 607] on span "індивідуальні заняття" at bounding box center [1110, 607] width 677 height 20
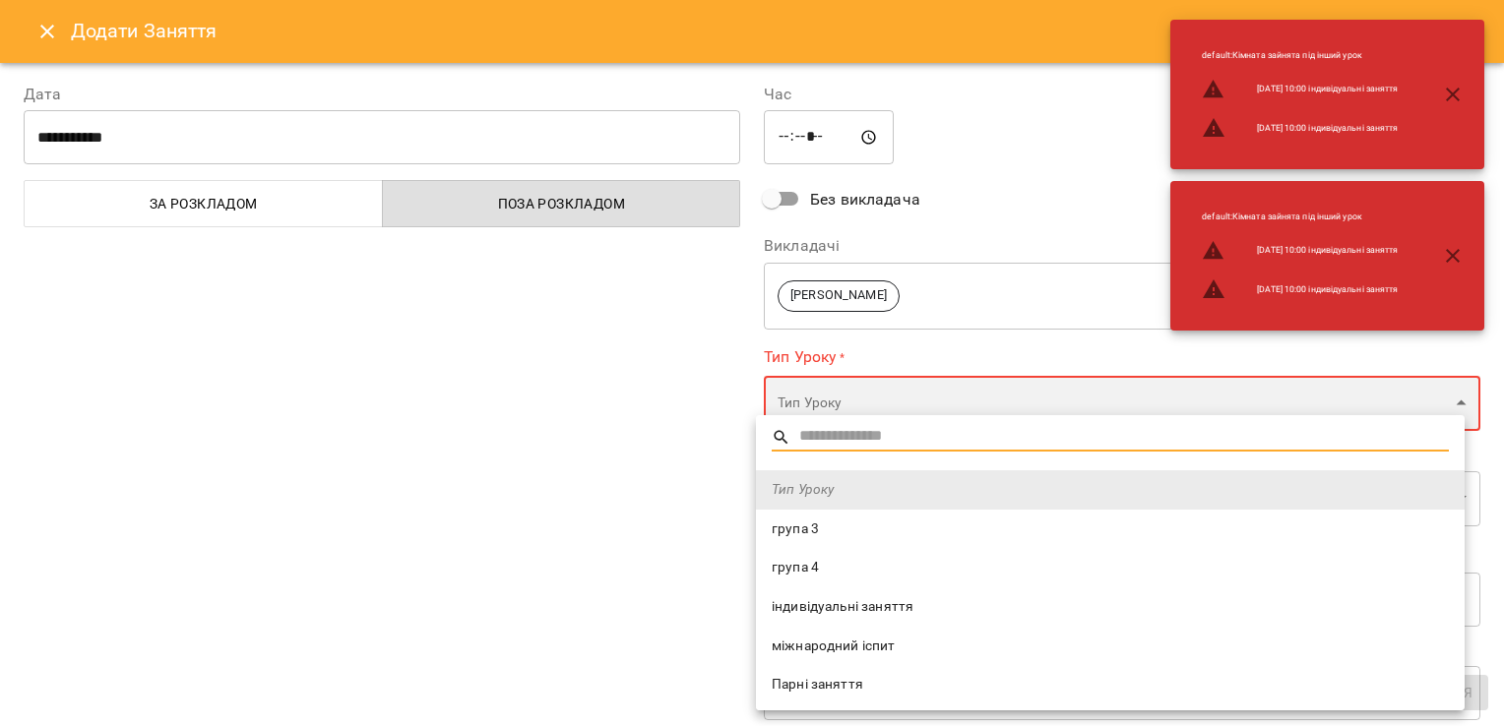
type input "**********"
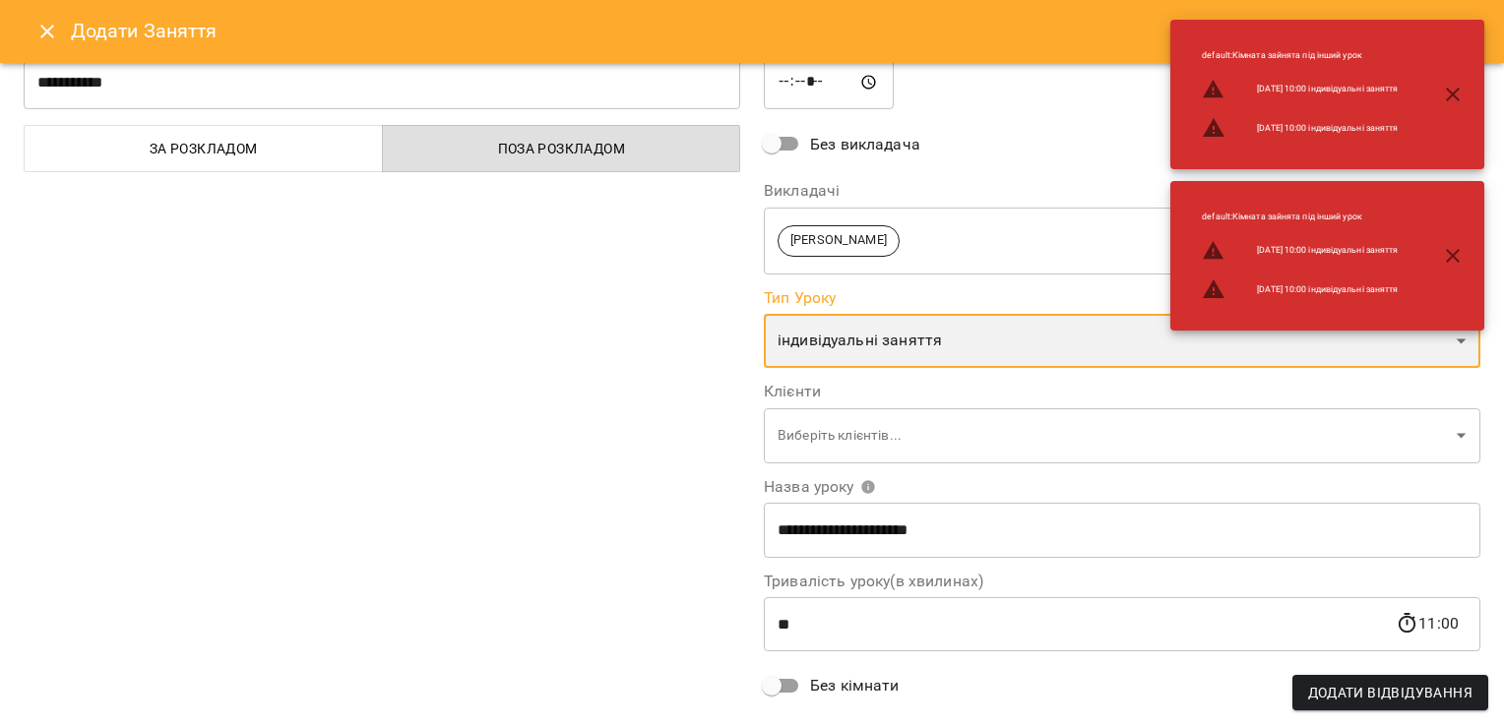
scroll to position [98, 0]
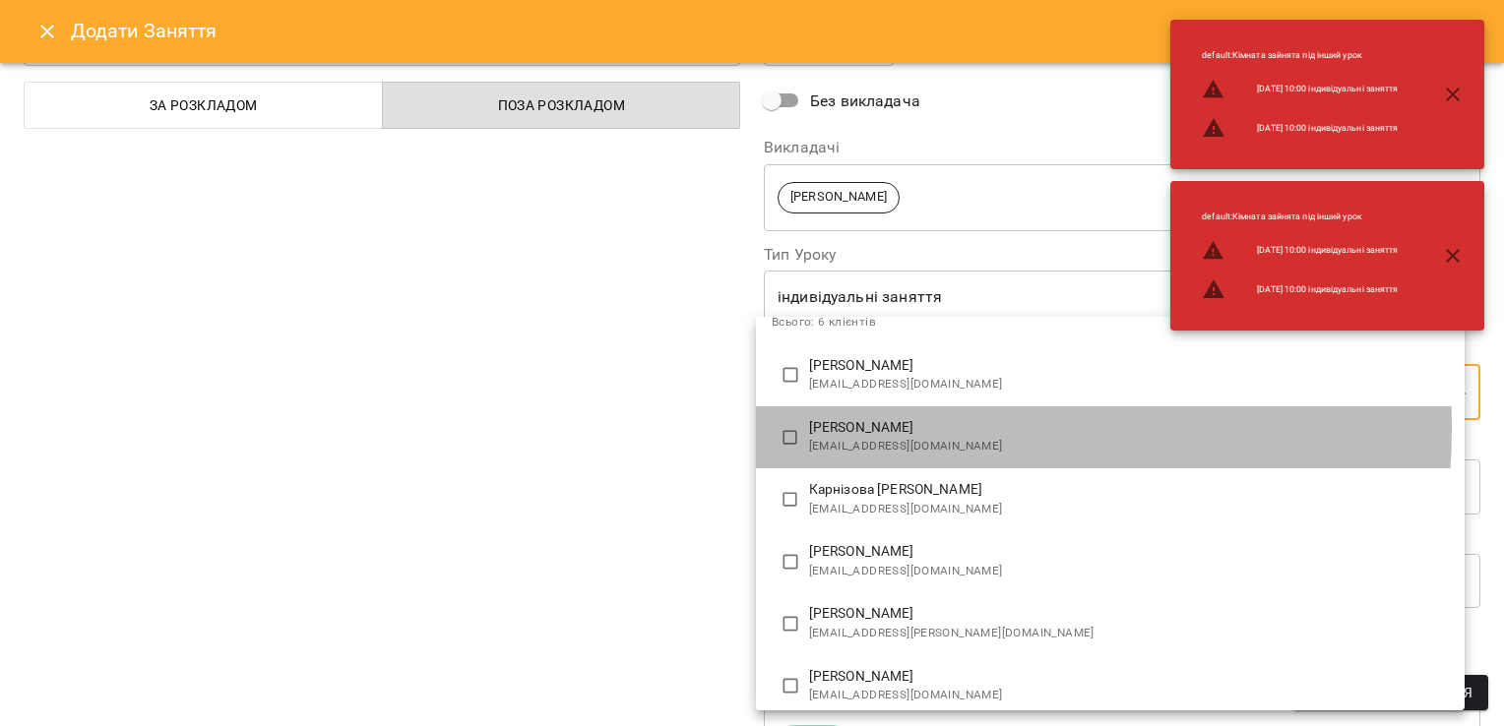
click at [866, 429] on p "[PERSON_NAME]" at bounding box center [1129, 428] width 640 height 20
type input "**********"
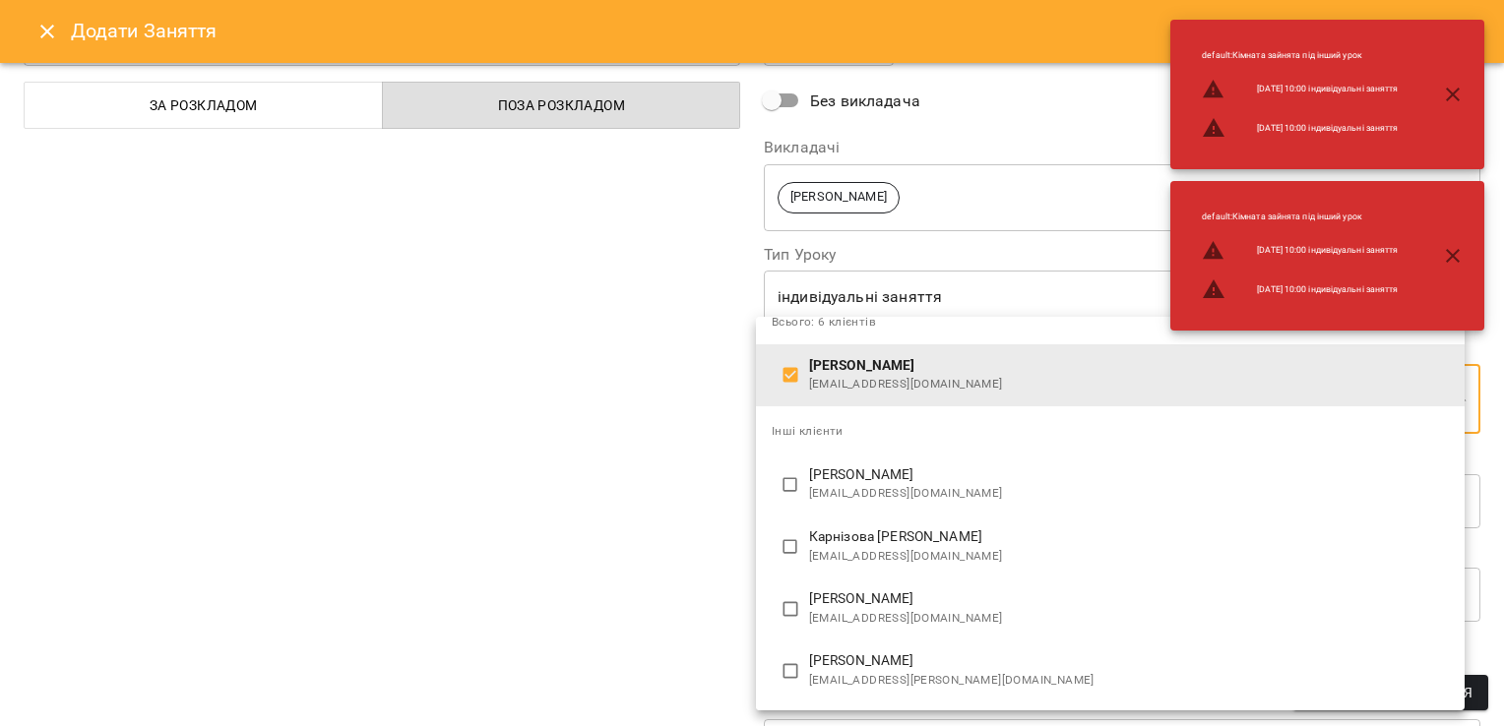
click at [684, 474] on div at bounding box center [752, 363] width 1504 height 726
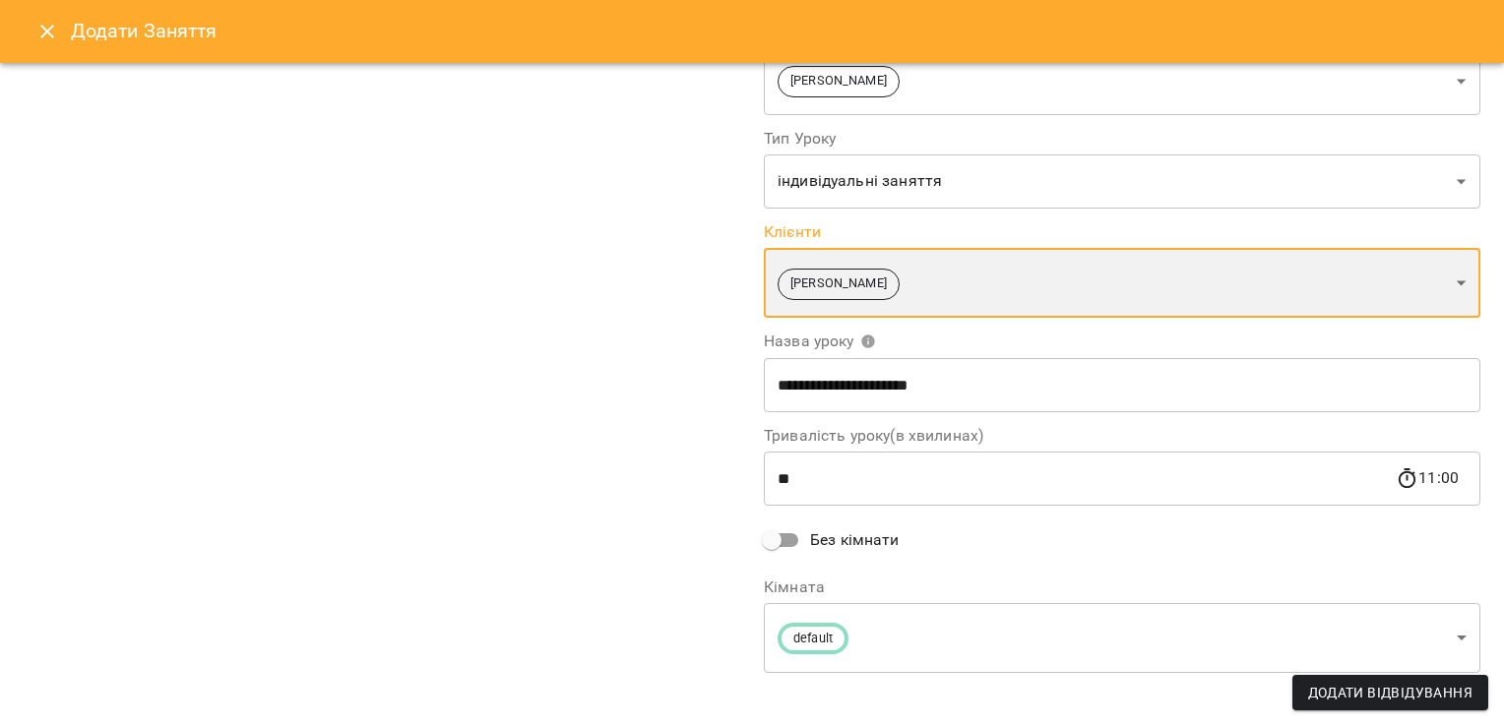
scroll to position [227, 0]
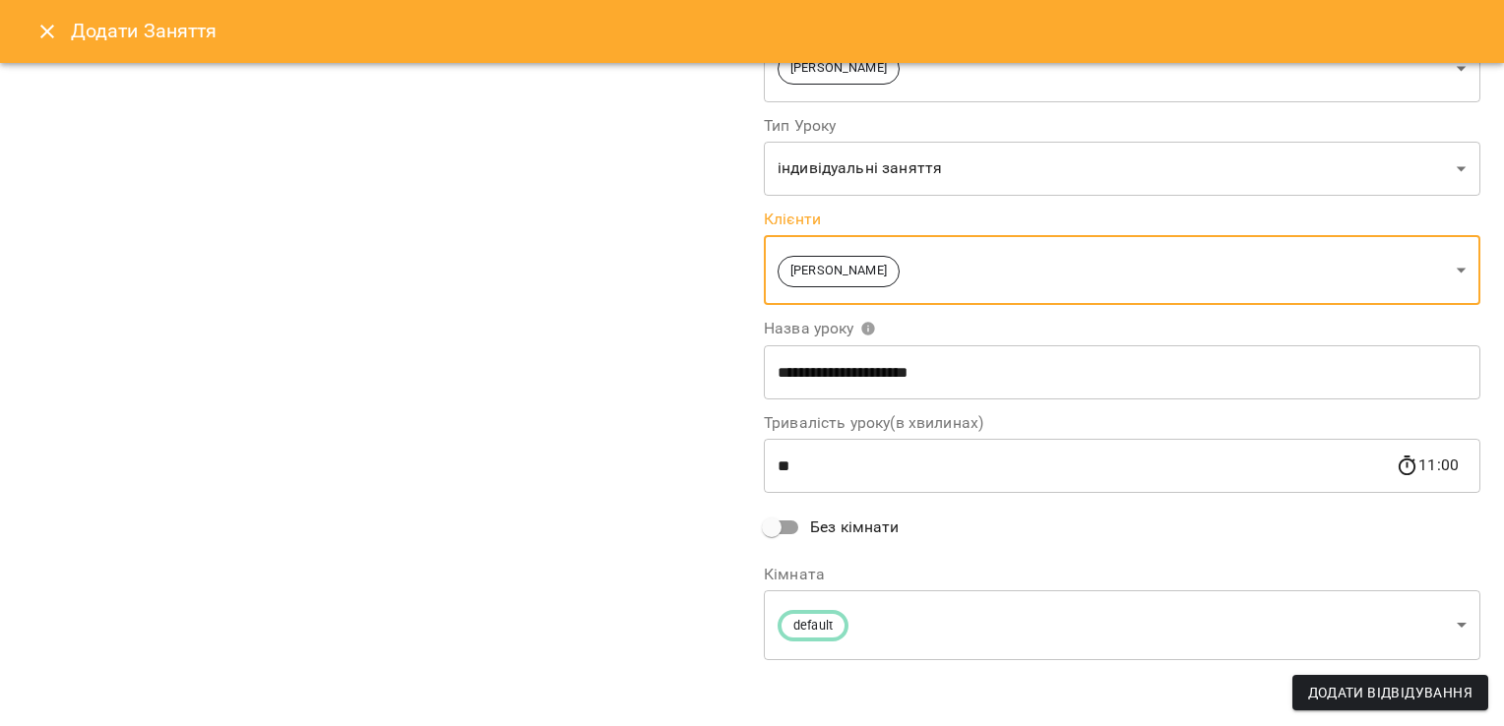
click at [1350, 699] on span "Додати Відвідування" at bounding box center [1390, 693] width 164 height 24
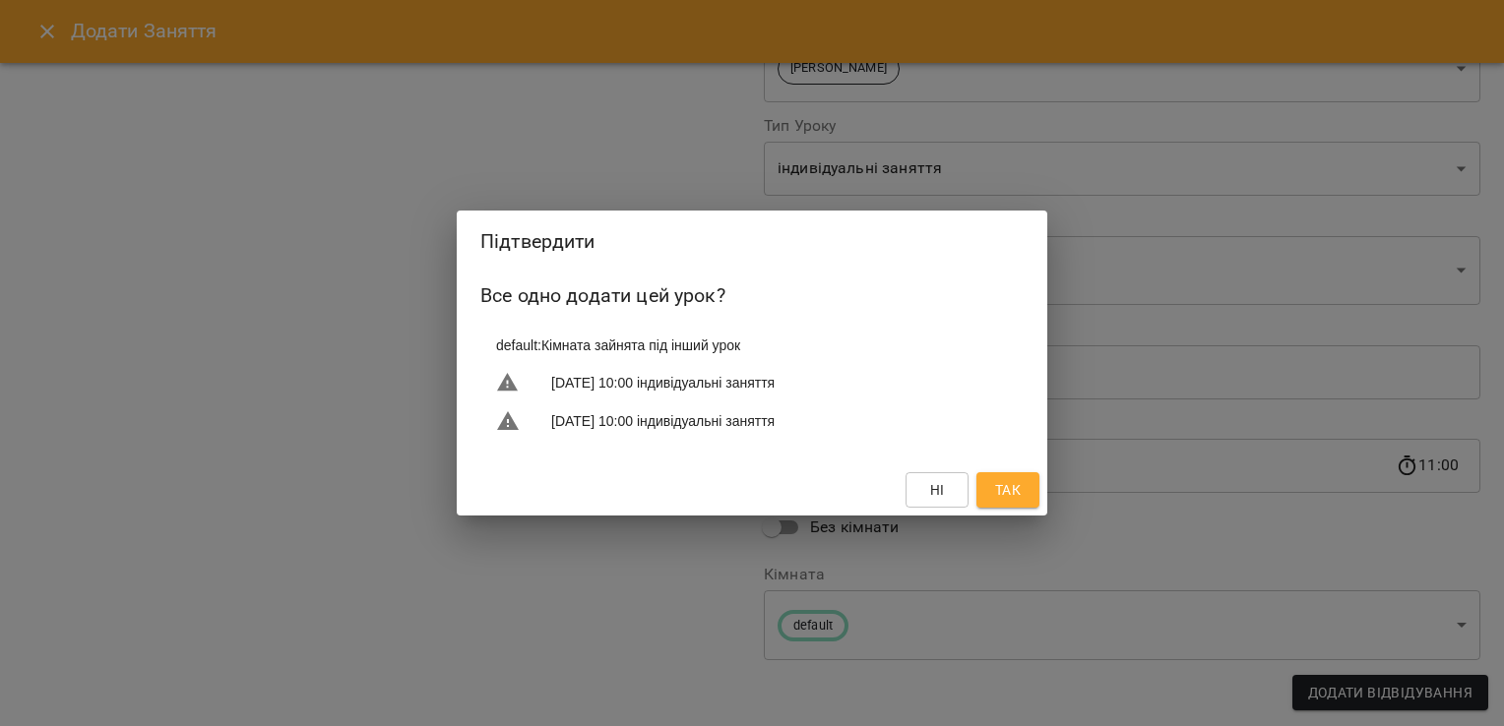
click at [1010, 487] on span "Так" at bounding box center [1008, 490] width 26 height 24
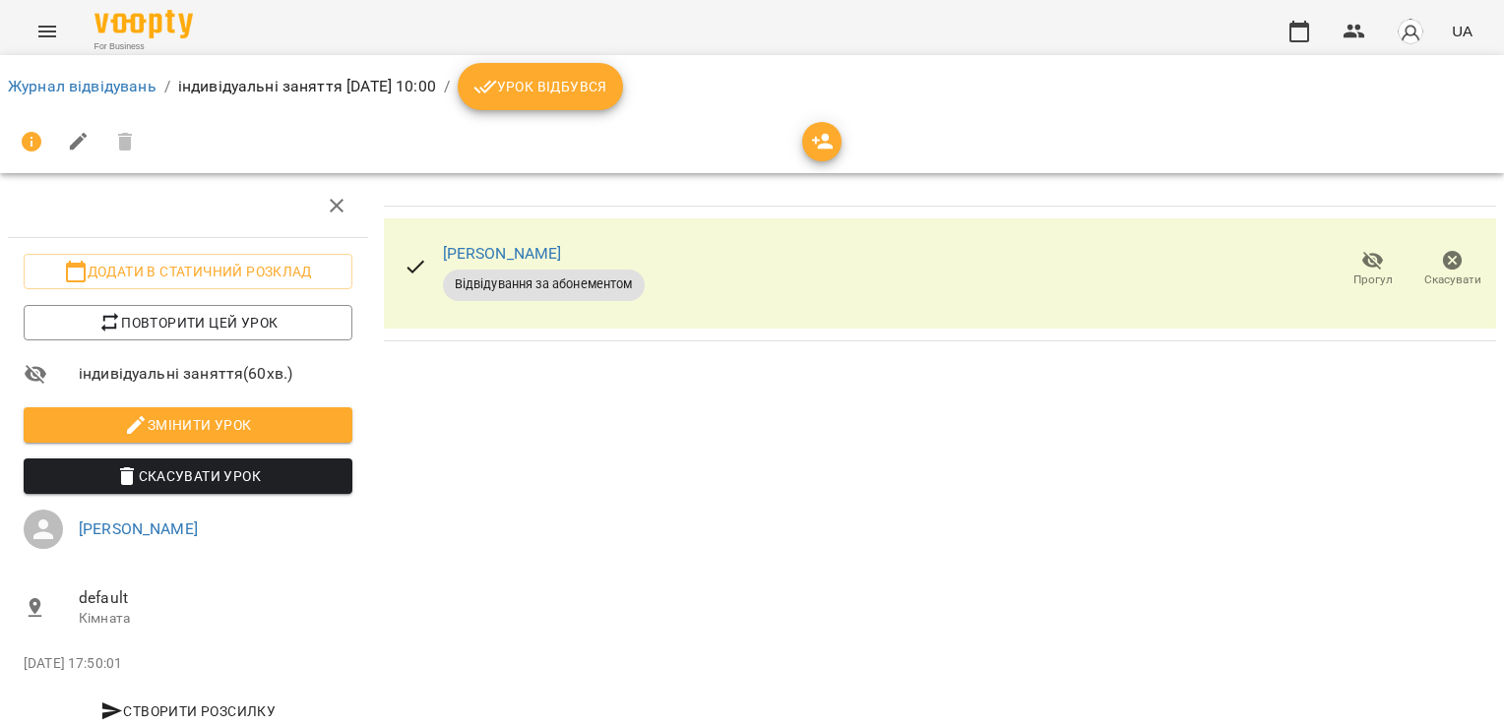
click at [607, 85] on span "Урок відбувся" at bounding box center [540, 87] width 134 height 24
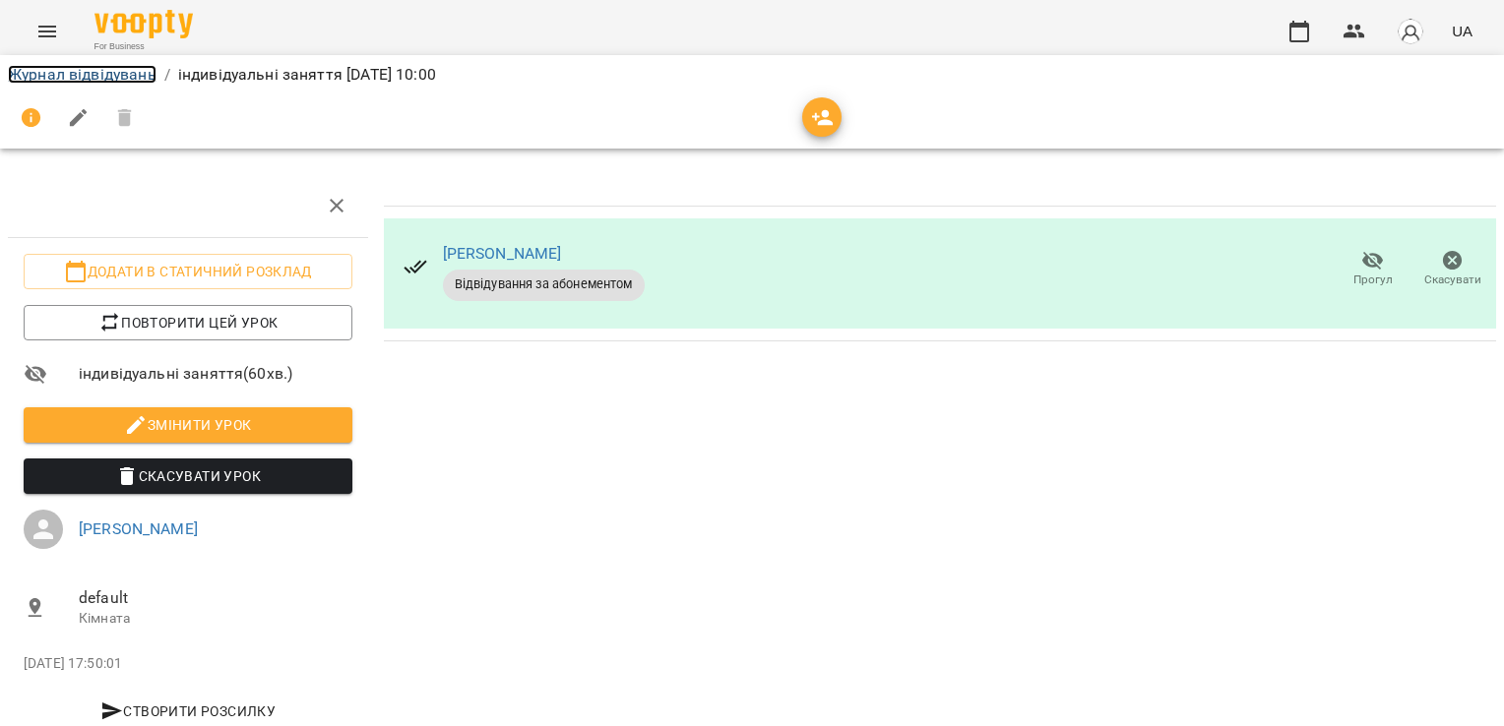
click at [105, 81] on link "Журнал відвідувань" at bounding box center [82, 74] width 149 height 19
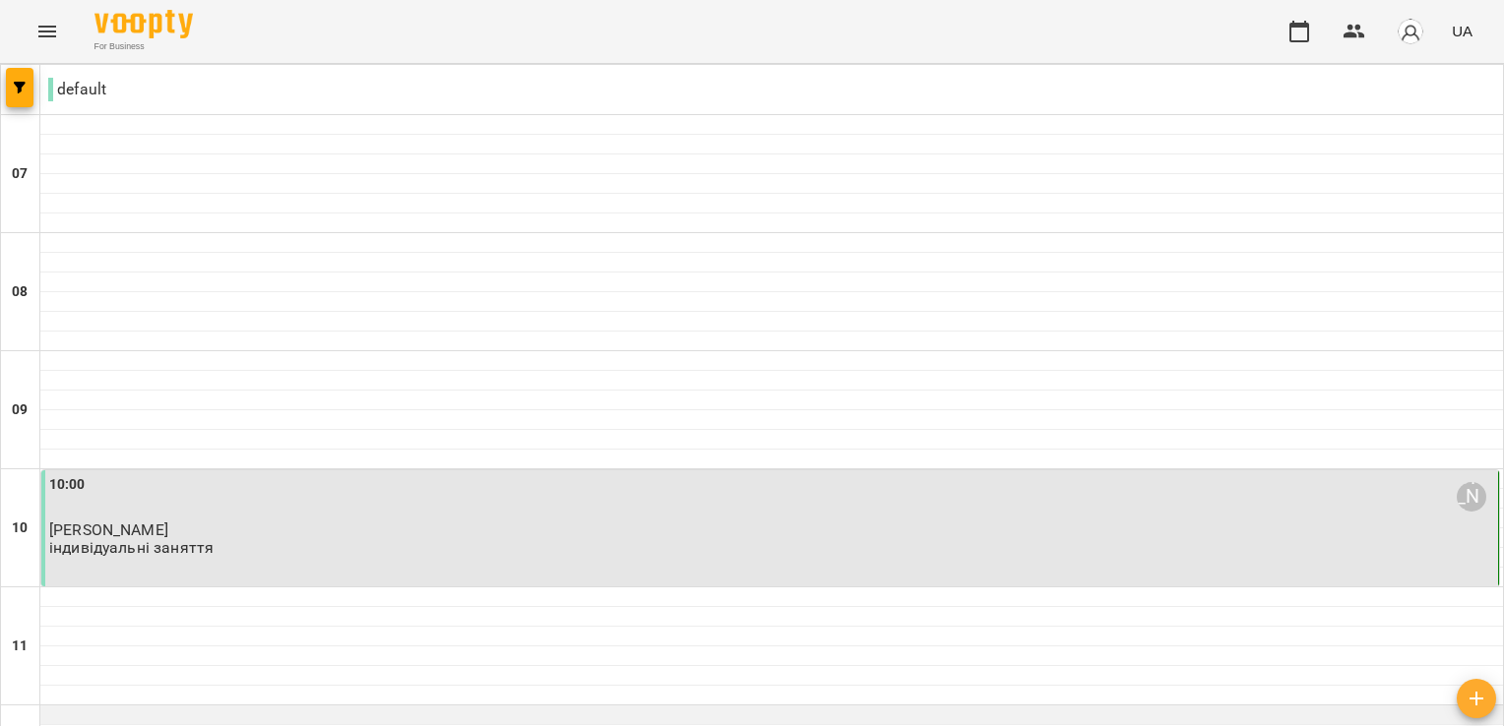
scroll to position [295, 0]
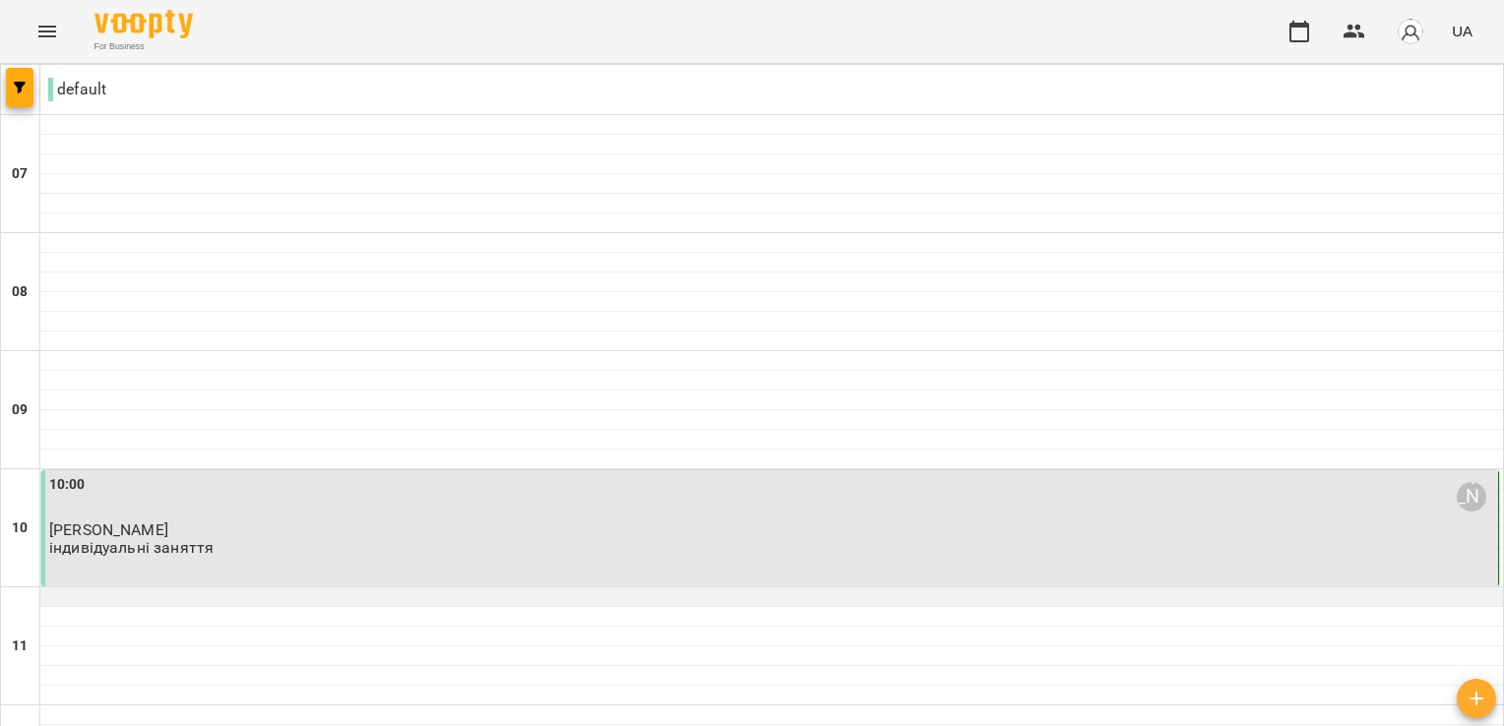
click at [588, 588] on div at bounding box center [771, 598] width 1462 height 20
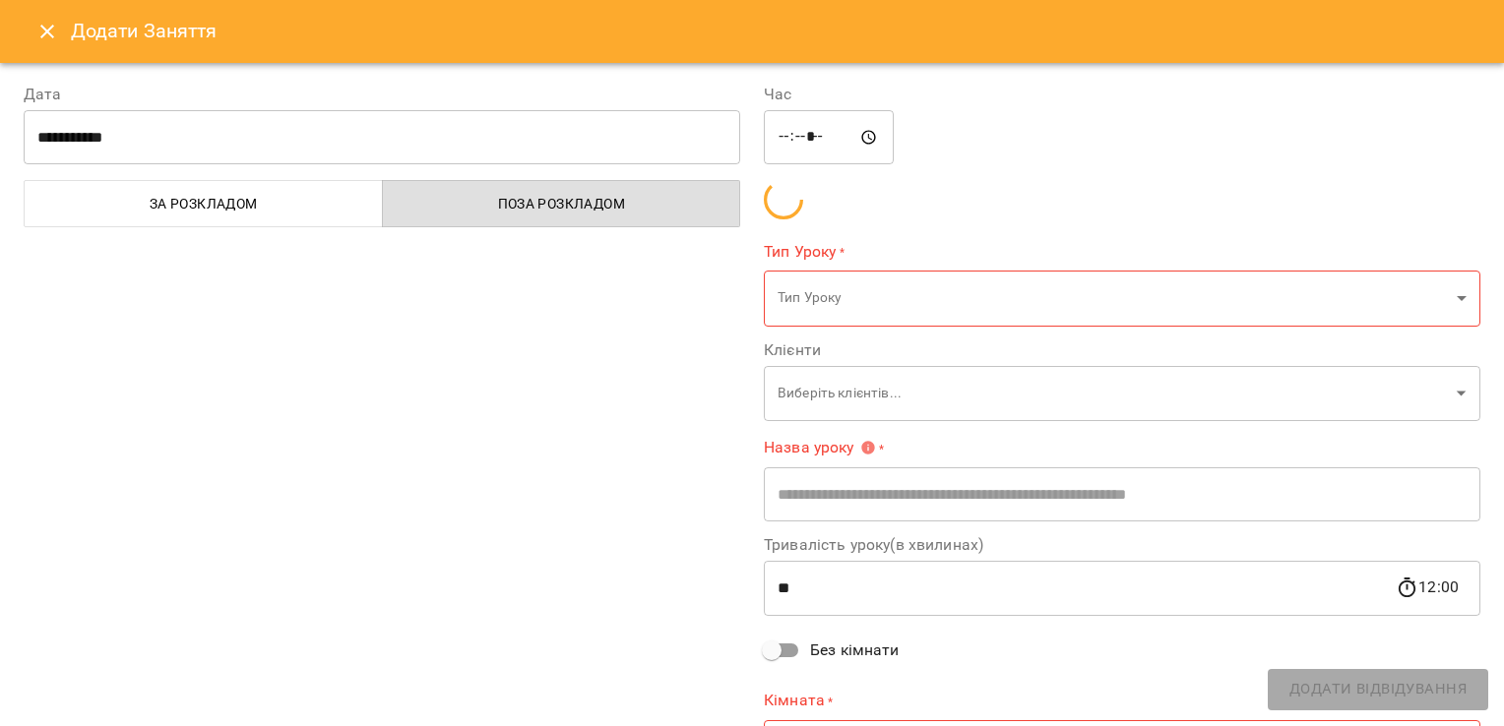
type input "**********"
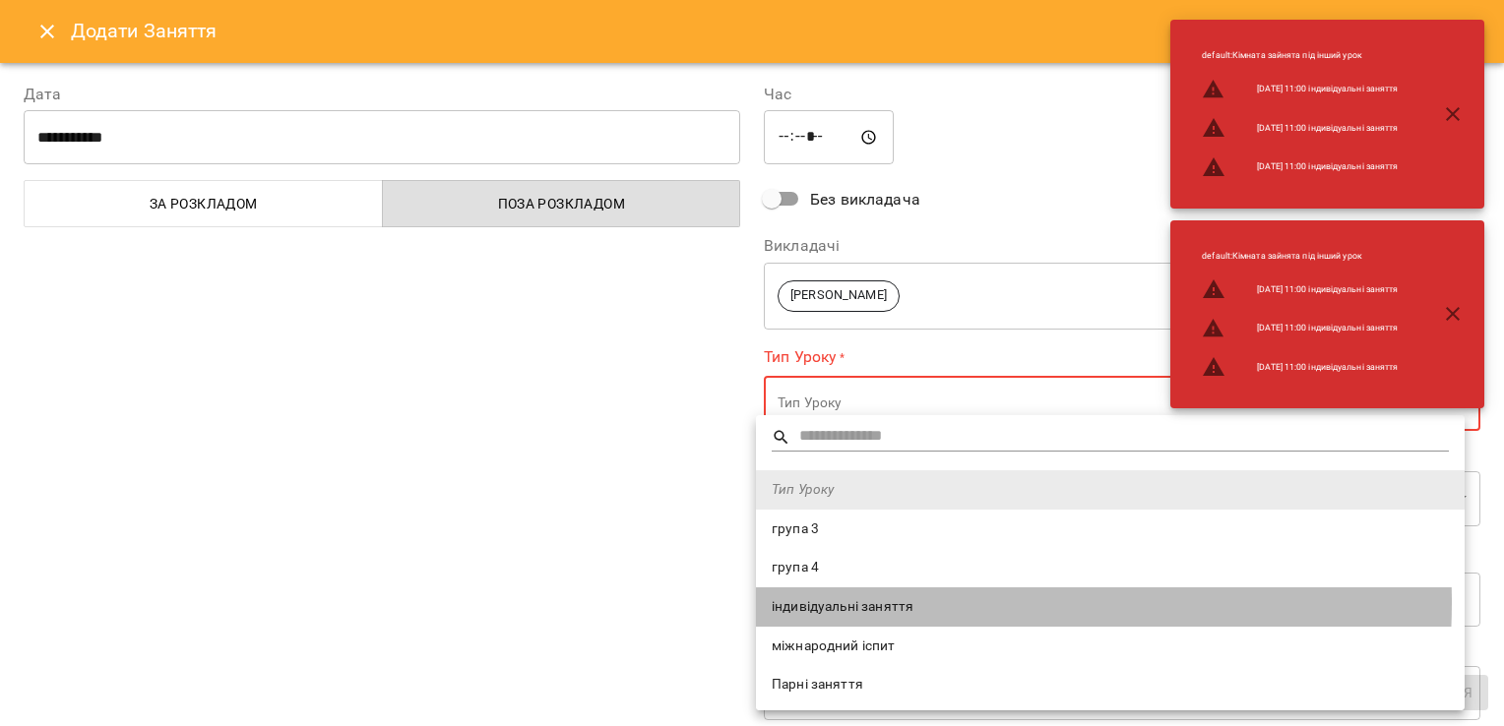
click at [874, 603] on span "індивідуальні заняття" at bounding box center [1110, 607] width 677 height 20
type input "**********"
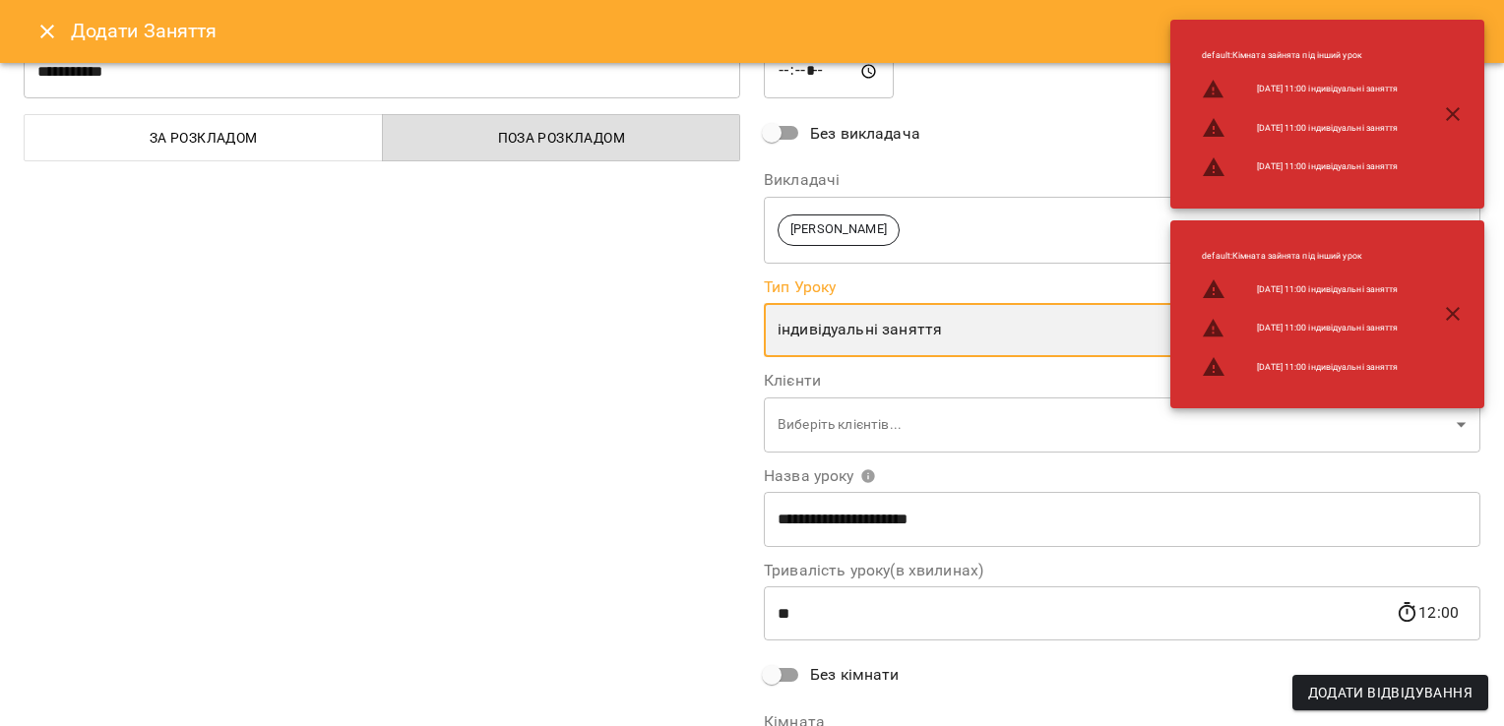
scroll to position [197, 0]
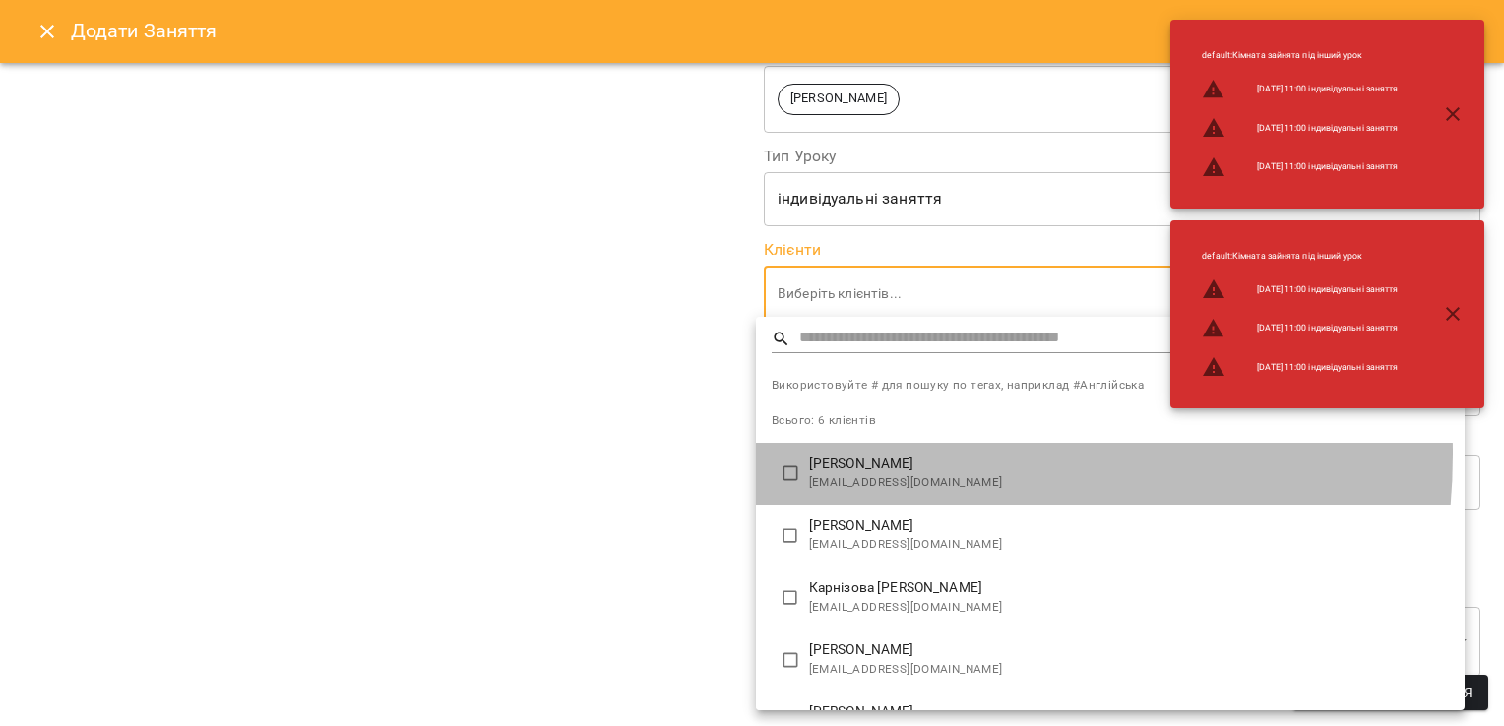
click at [888, 455] on p "[PERSON_NAME]" at bounding box center [1129, 465] width 640 height 20
type input "**********"
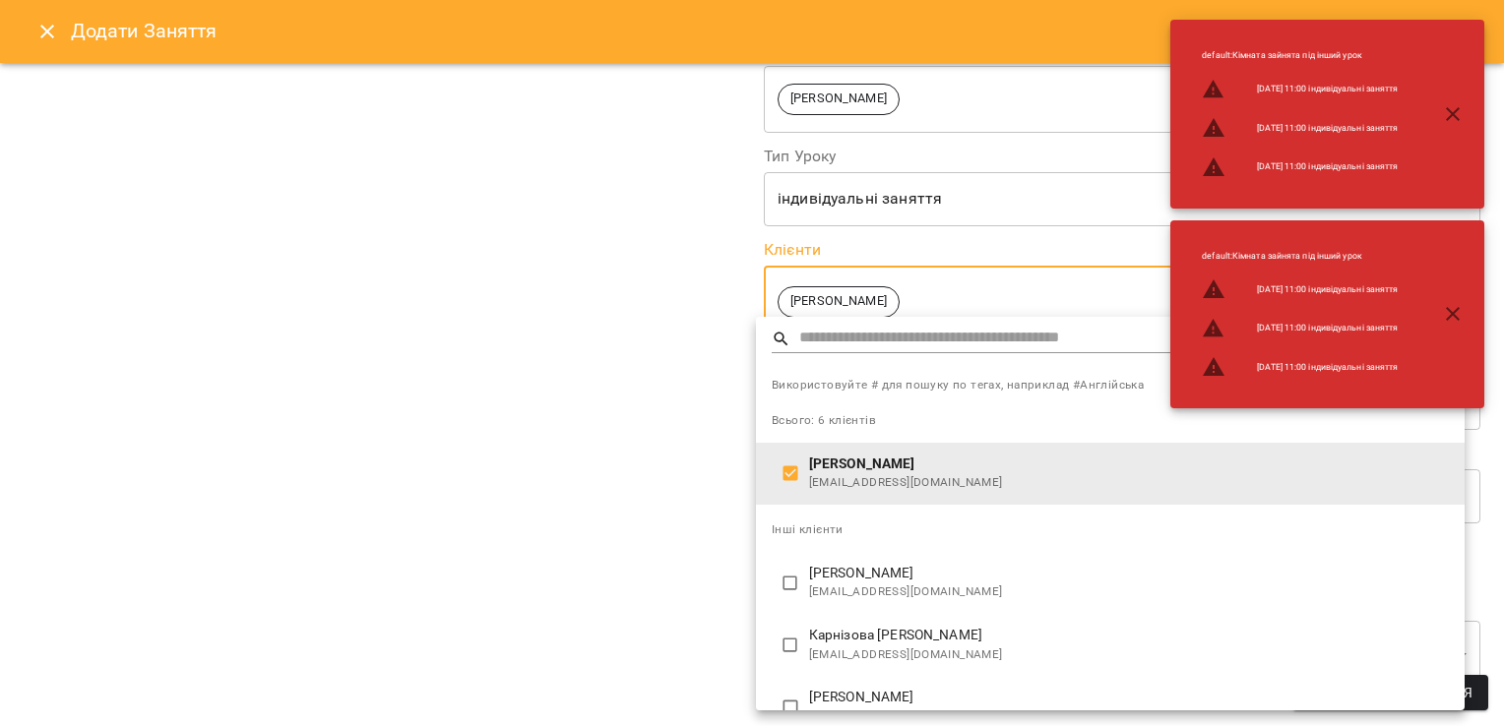
click at [625, 451] on div at bounding box center [752, 363] width 1504 height 726
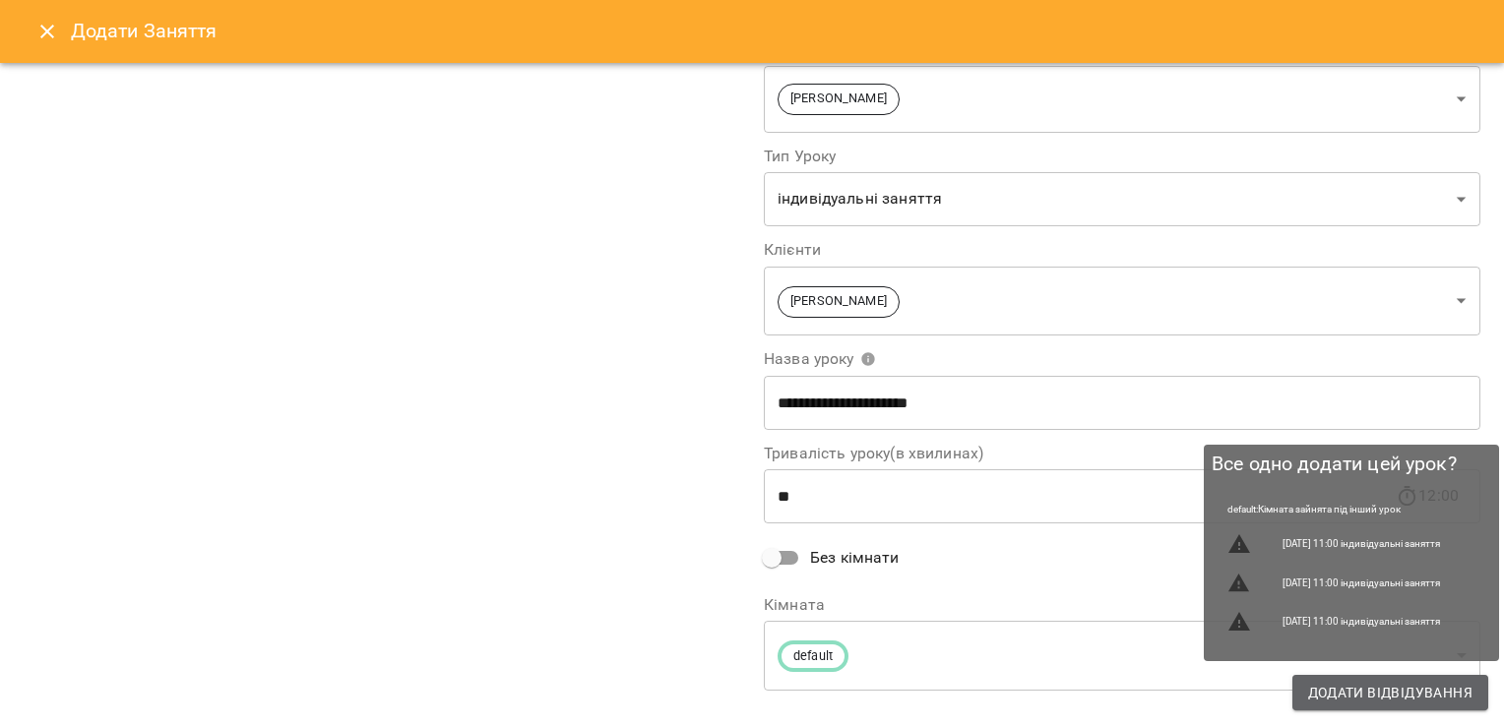
click at [1319, 688] on span "Додати Відвідування" at bounding box center [1390, 693] width 164 height 24
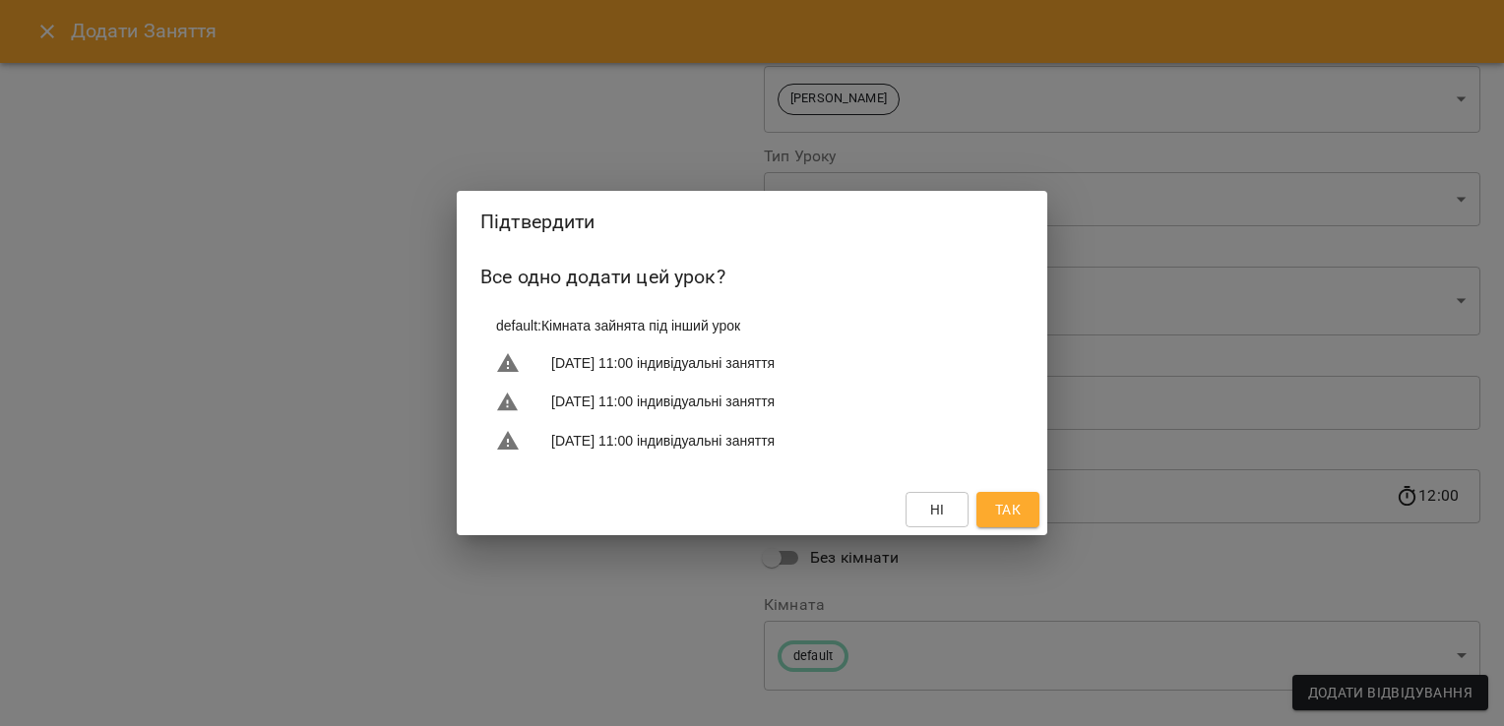
click at [1008, 504] on span "Так" at bounding box center [1008, 510] width 26 height 24
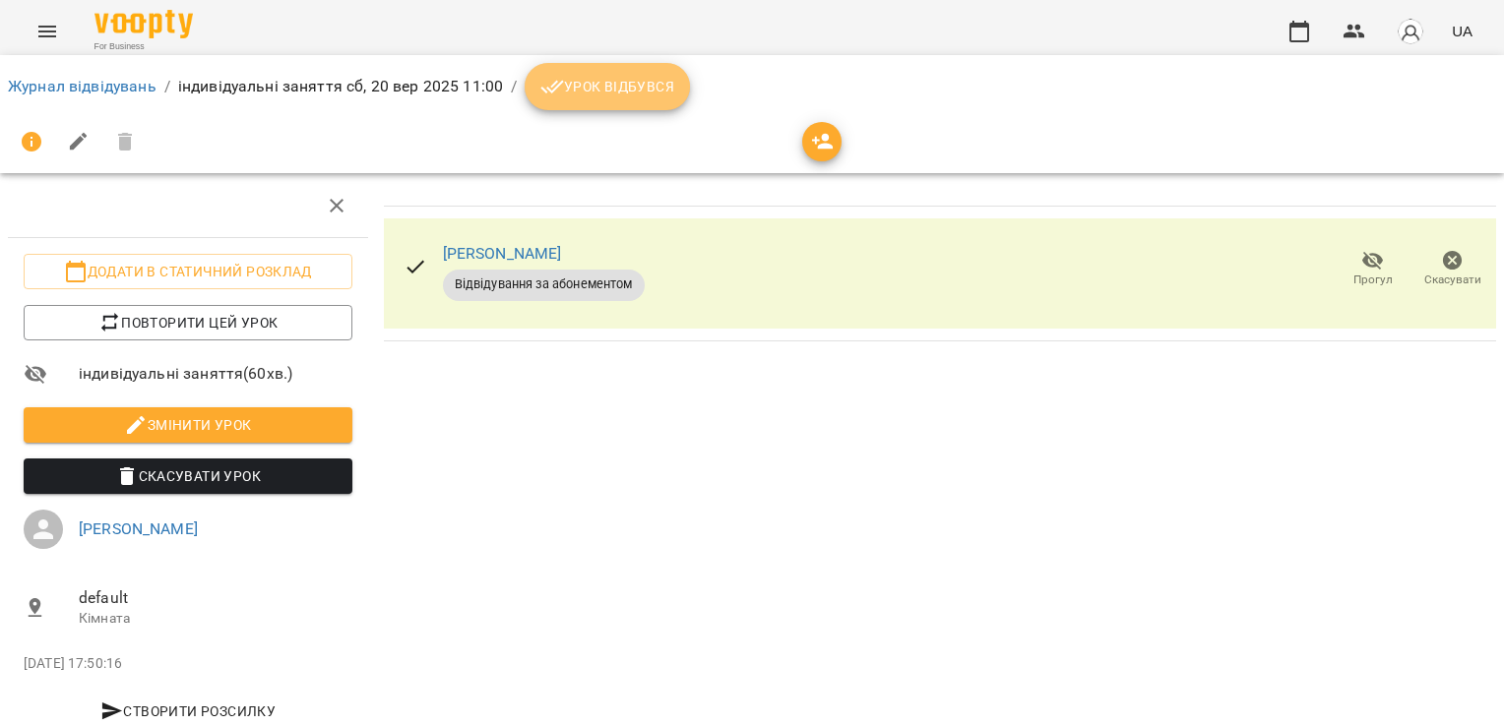
click at [594, 81] on span "Урок відбувся" at bounding box center [607, 87] width 134 height 24
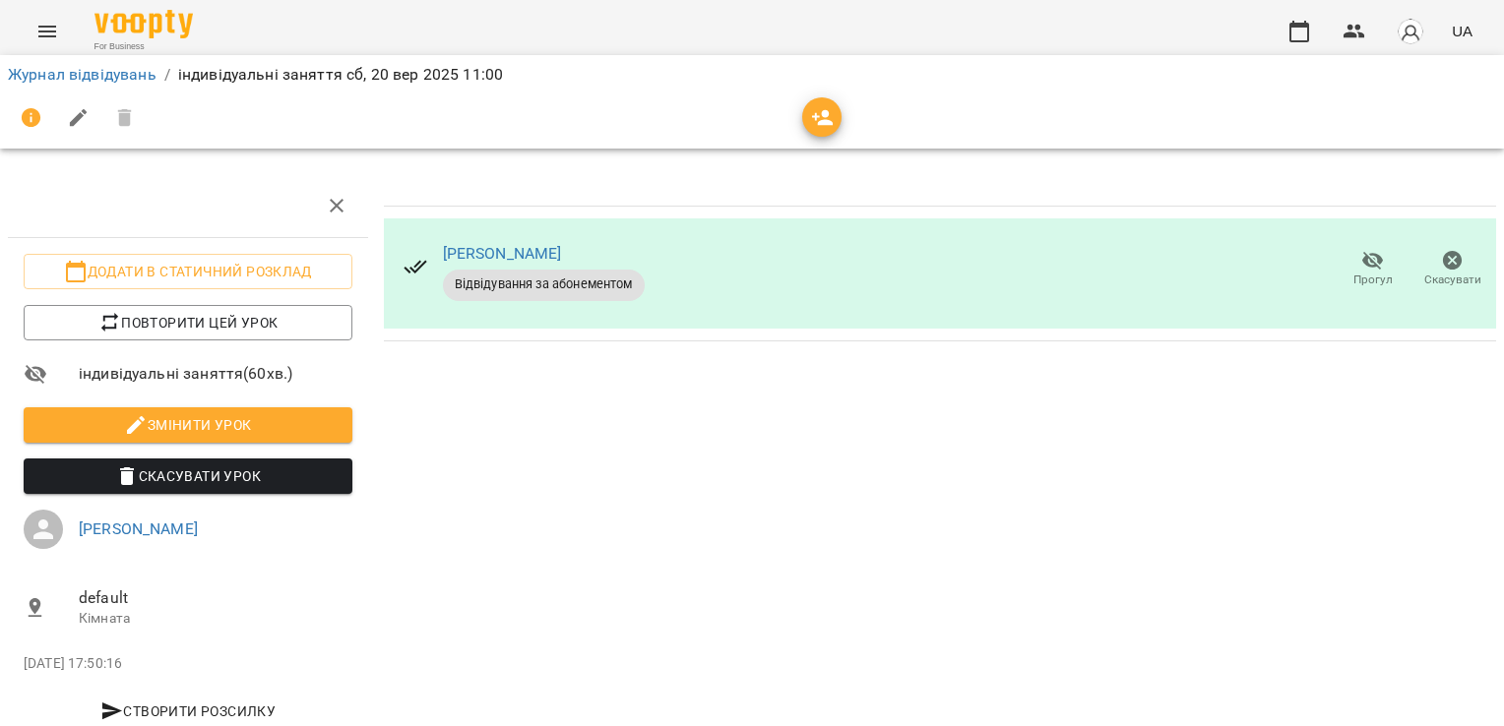
click at [131, 62] on div "Журнал відвідувань / індивідуальні заняття [DATE] 11:00" at bounding box center [752, 74] width 1496 height 31
click at [140, 73] on link "Журнал відвідувань" at bounding box center [82, 74] width 149 height 19
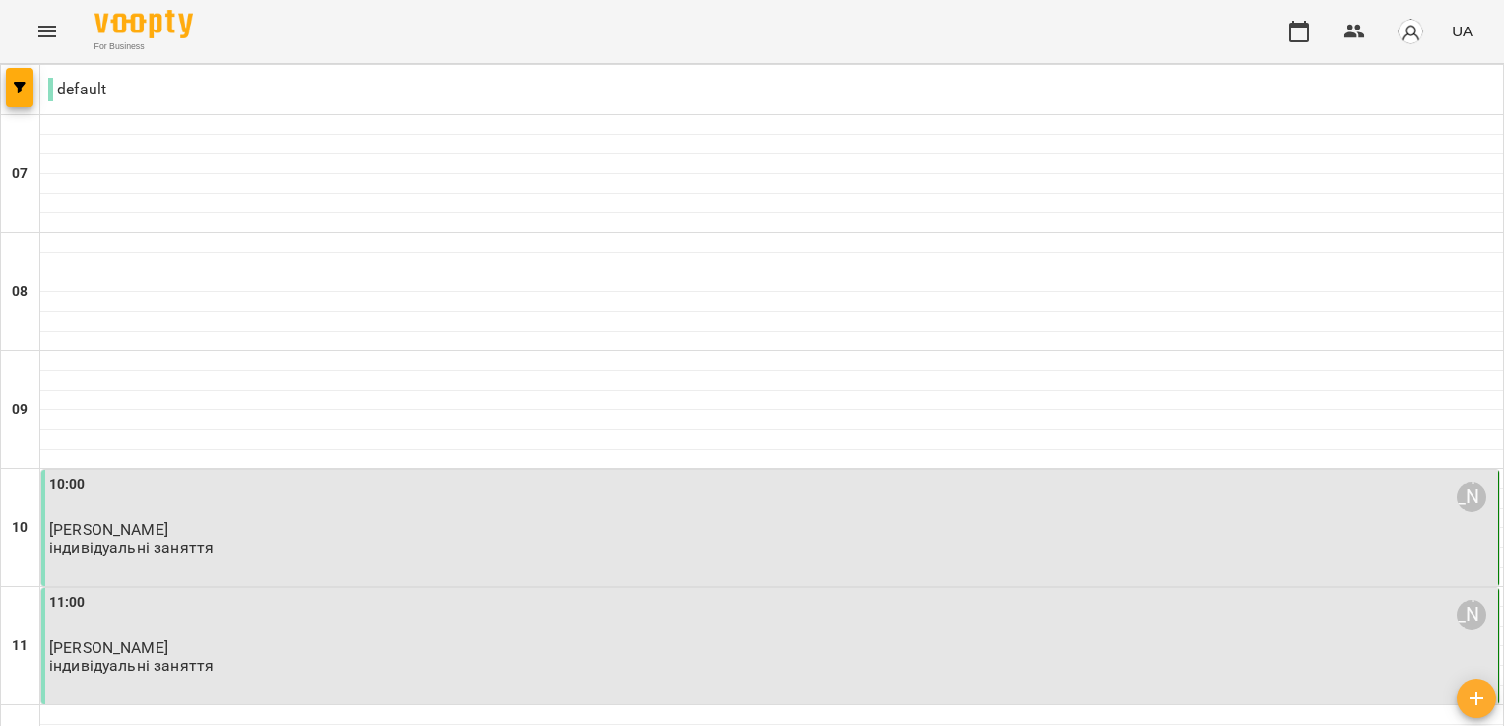
click at [1404, 33] on img "button" at bounding box center [1411, 32] width 28 height 28
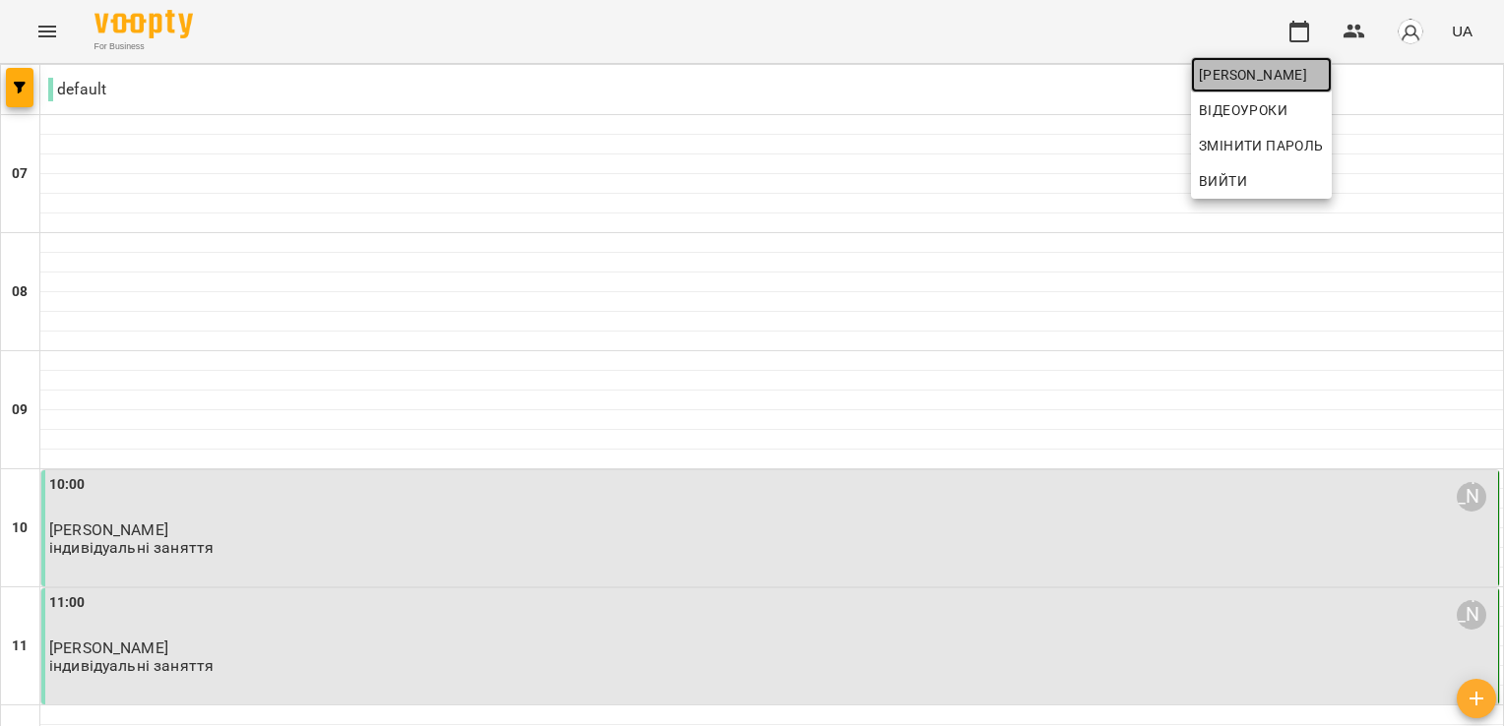
click at [1288, 69] on span "[PERSON_NAME]" at bounding box center [1261, 75] width 125 height 24
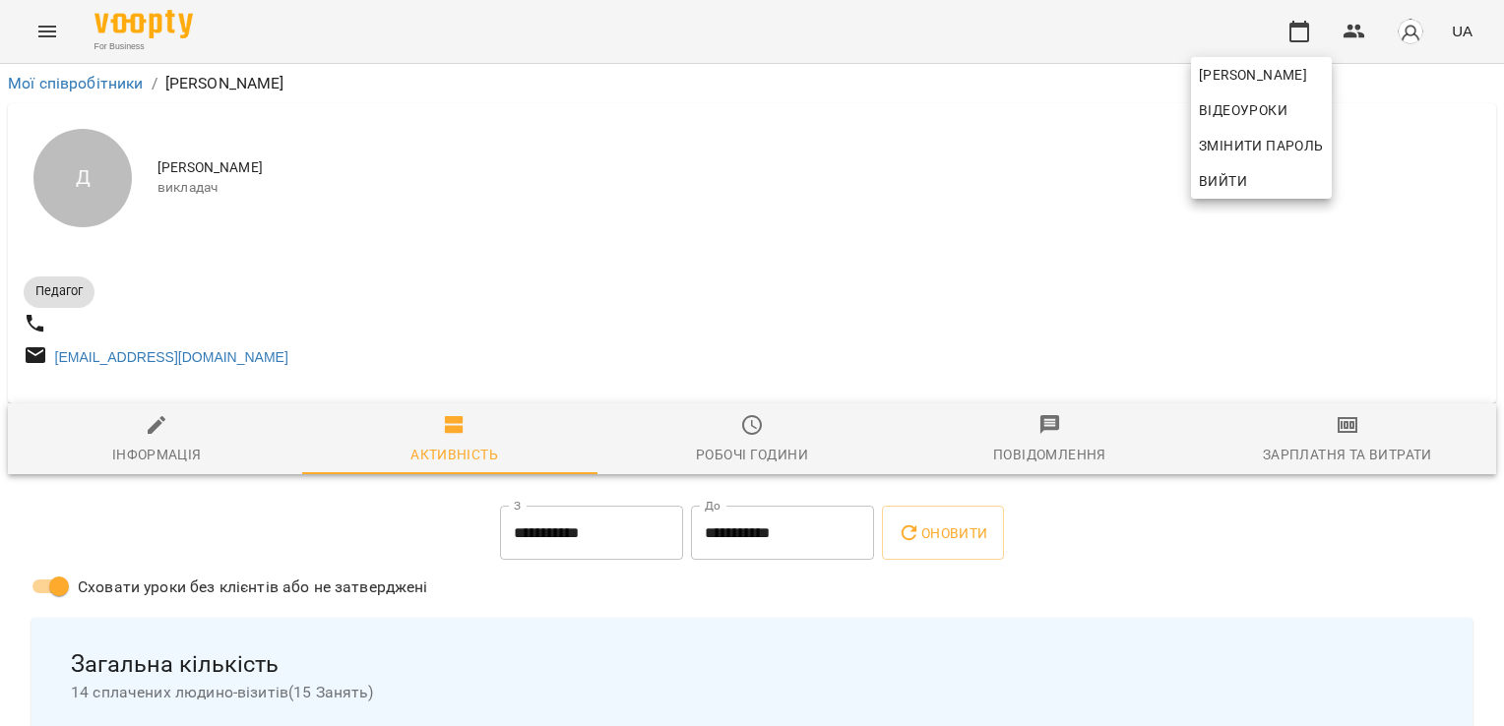
click at [442, 494] on div at bounding box center [752, 363] width 1504 height 726
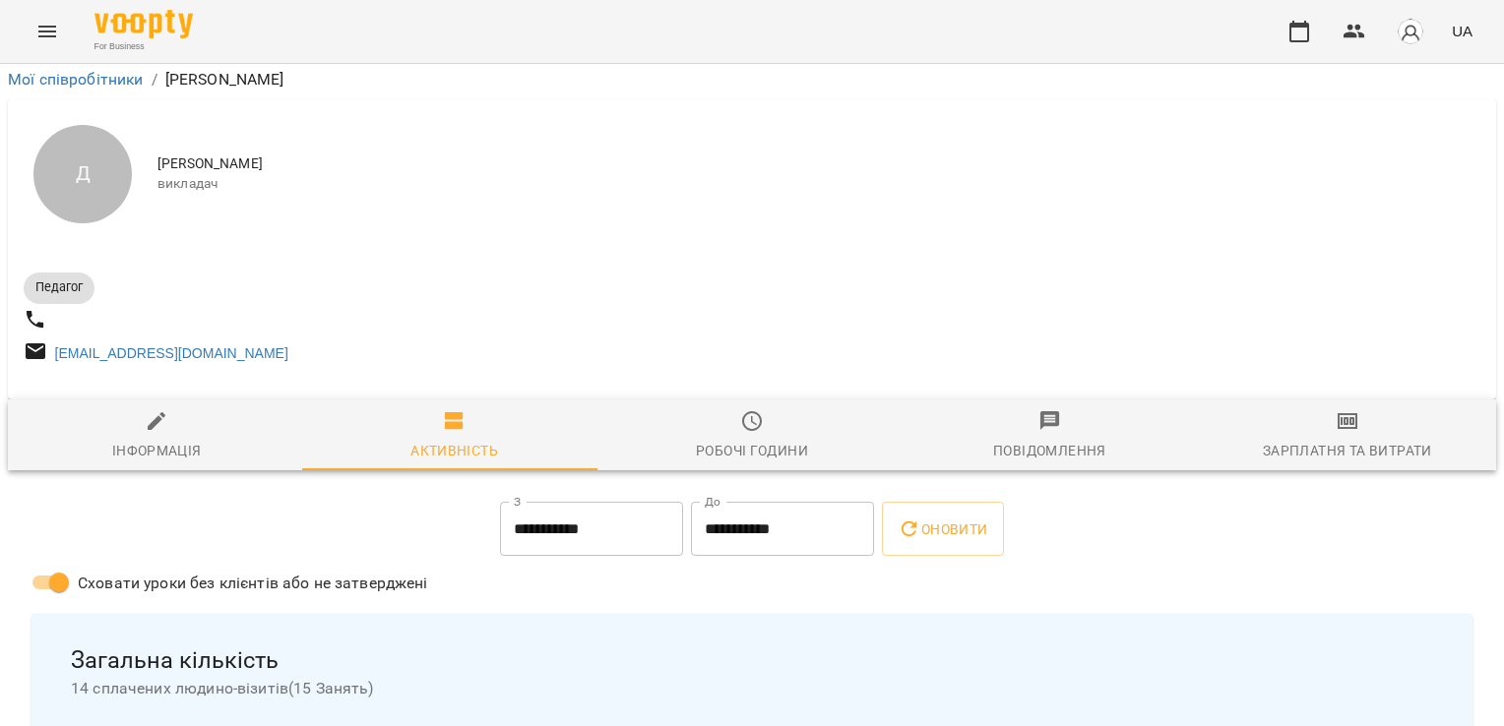
scroll to position [984, 0]
drag, startPoint x: 1235, startPoint y: 156, endPoint x: 1236, endPoint y: 183, distance: 26.6
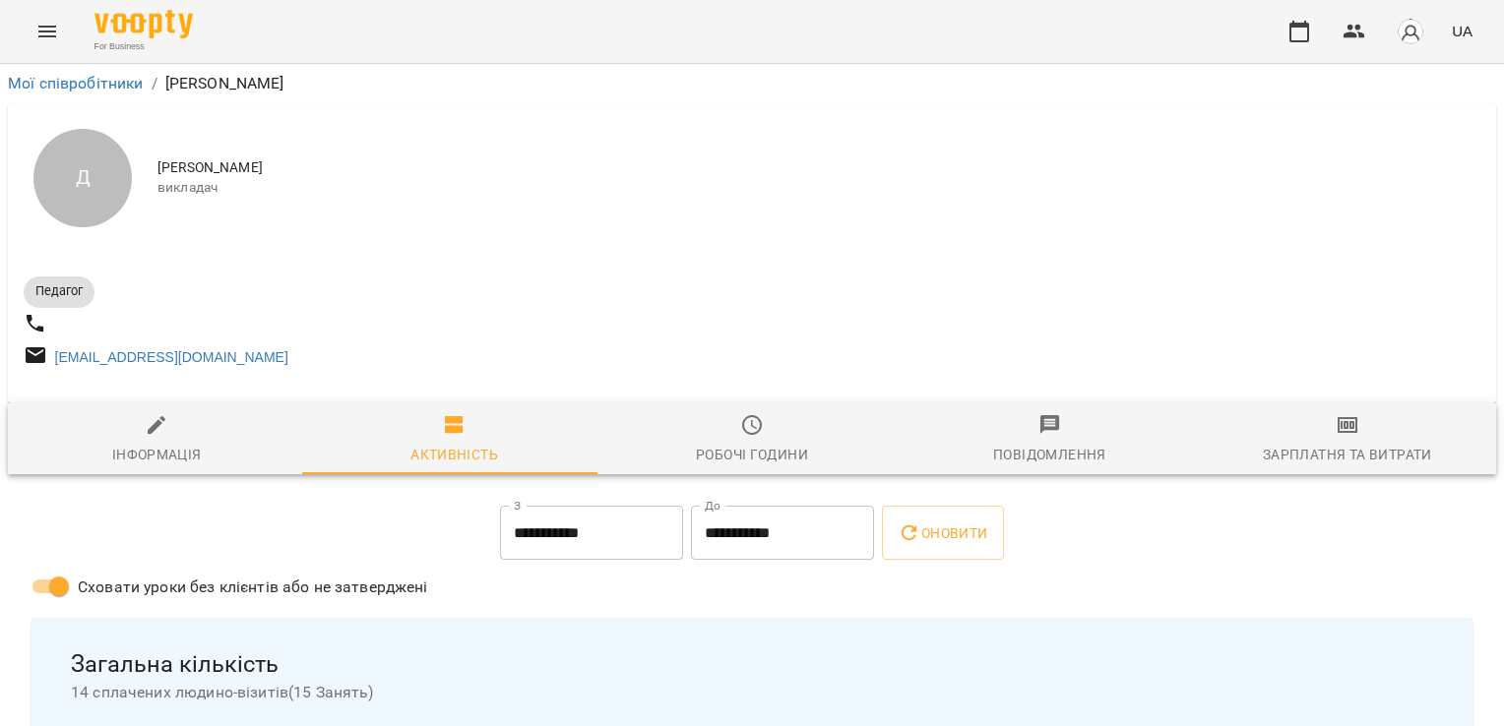
click at [42, 181] on div "Д" at bounding box center [82, 178] width 98 height 98
click at [79, 205] on div "Д" at bounding box center [82, 178] width 98 height 98
click at [50, 81] on link "Мої співробітники" at bounding box center [76, 83] width 136 height 19
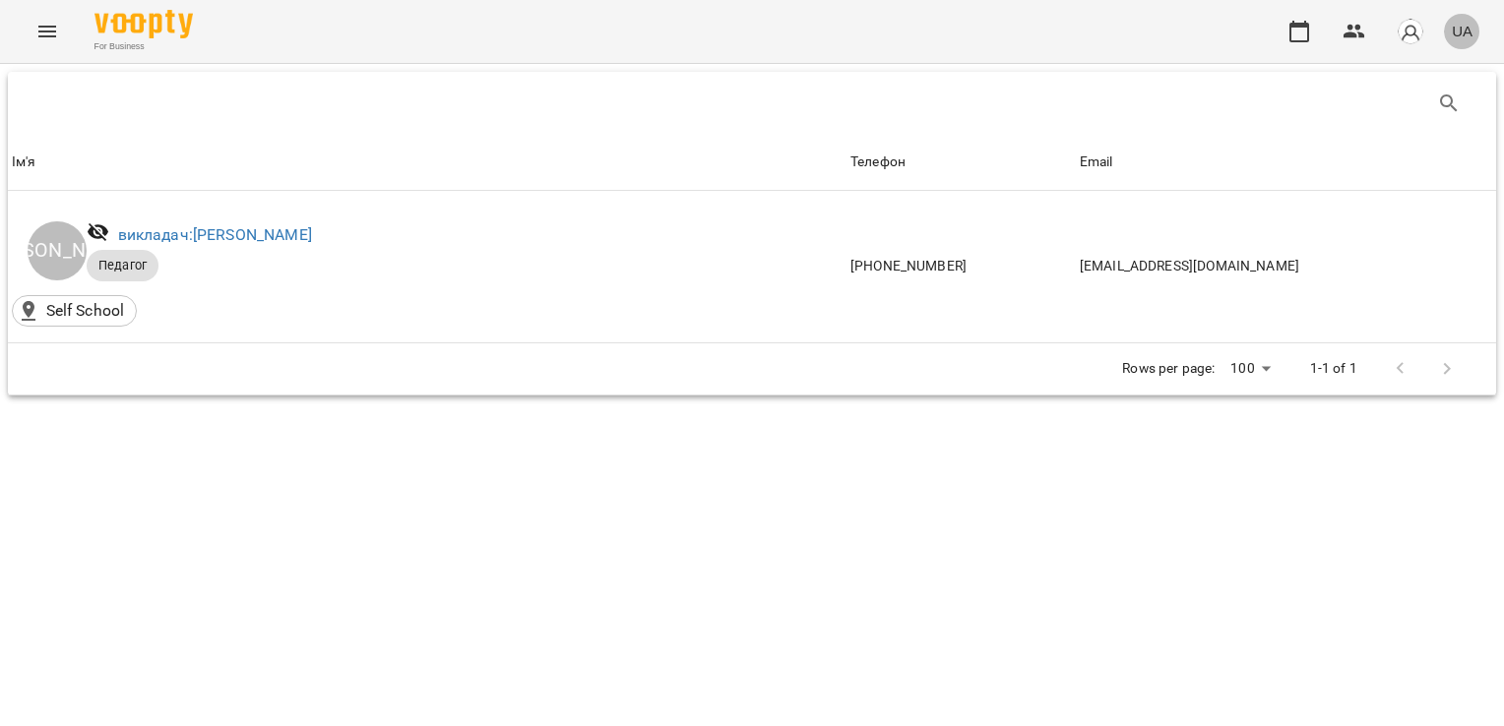
click at [1457, 31] on span "UA" at bounding box center [1462, 31] width 21 height 21
click at [1421, 37] on div at bounding box center [752, 363] width 1504 height 726
click at [1404, 22] on img "button" at bounding box center [1411, 32] width 28 height 28
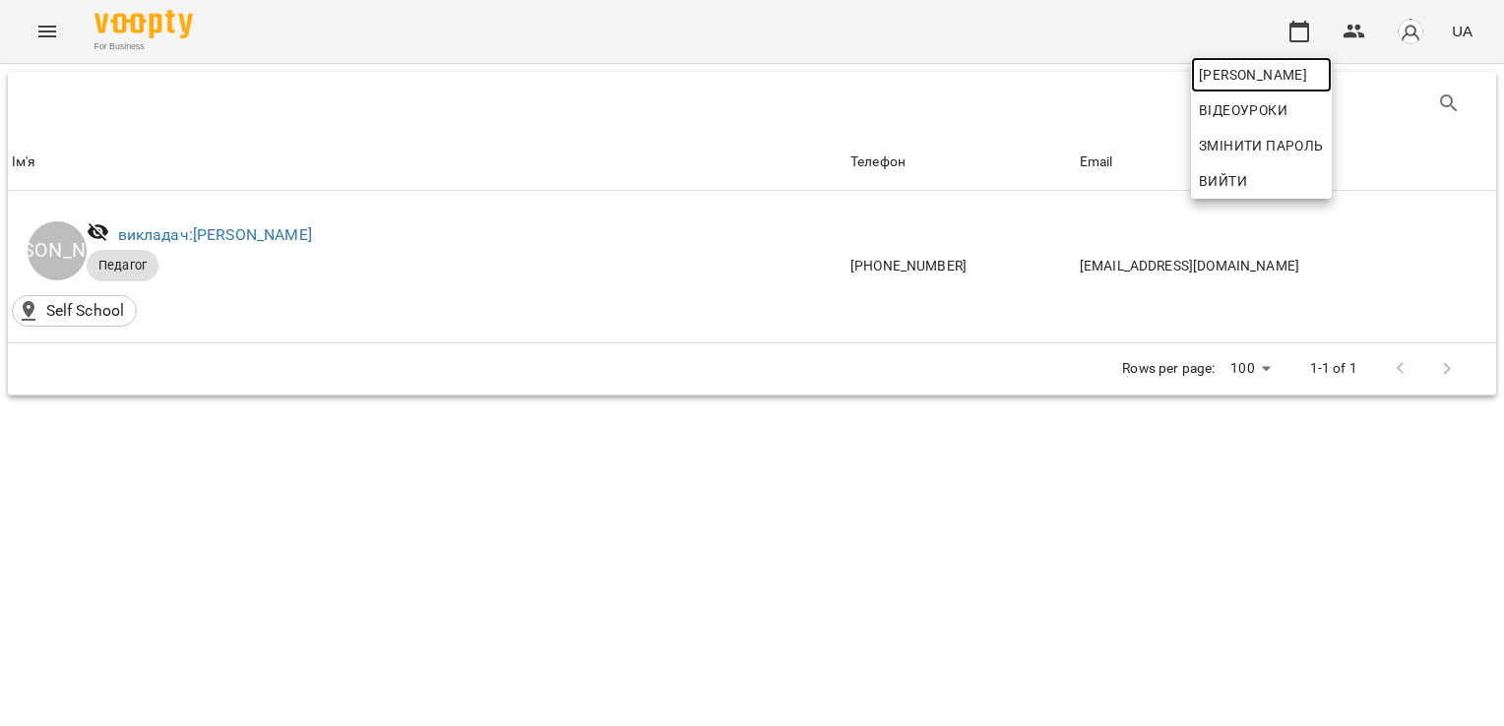
click at [1315, 73] on span "[PERSON_NAME]" at bounding box center [1261, 75] width 125 height 24
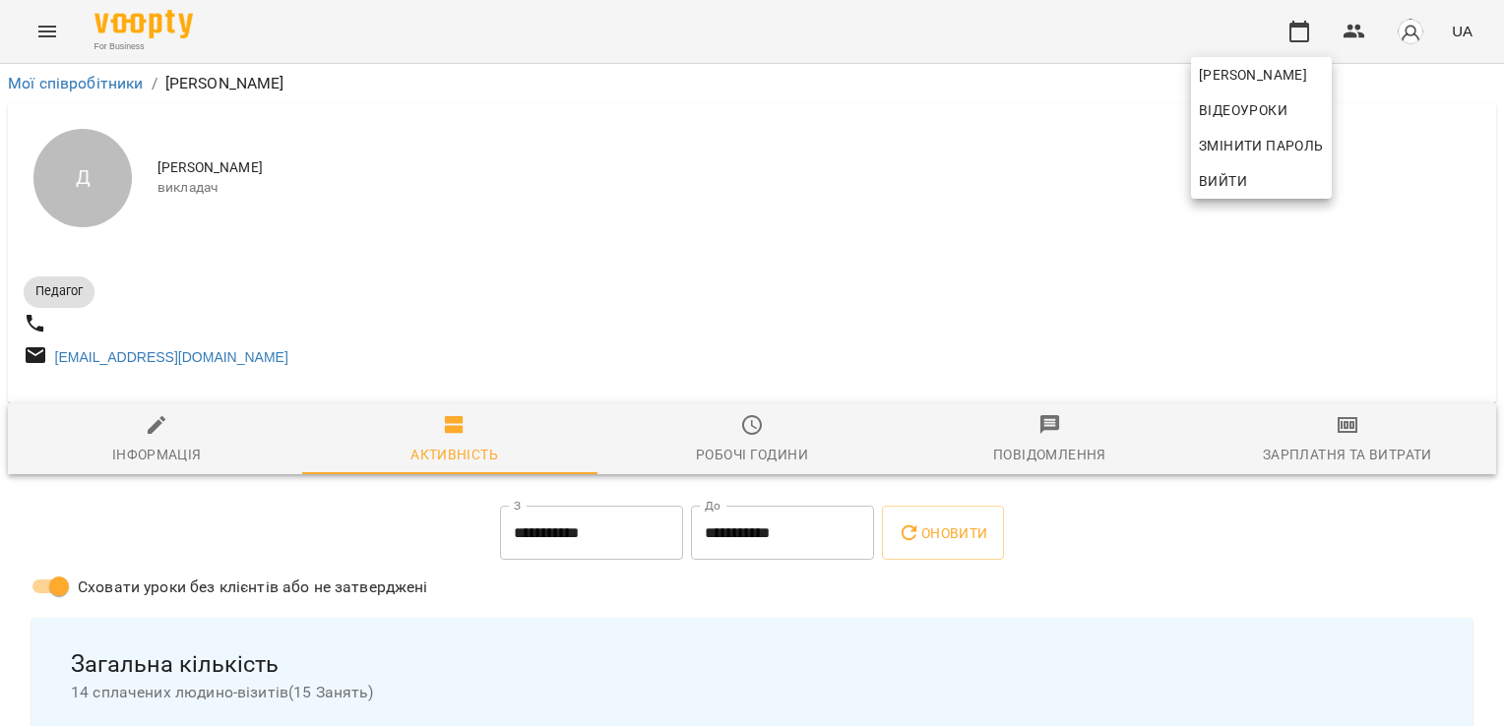
click at [776, 286] on div at bounding box center [752, 363] width 1504 height 726
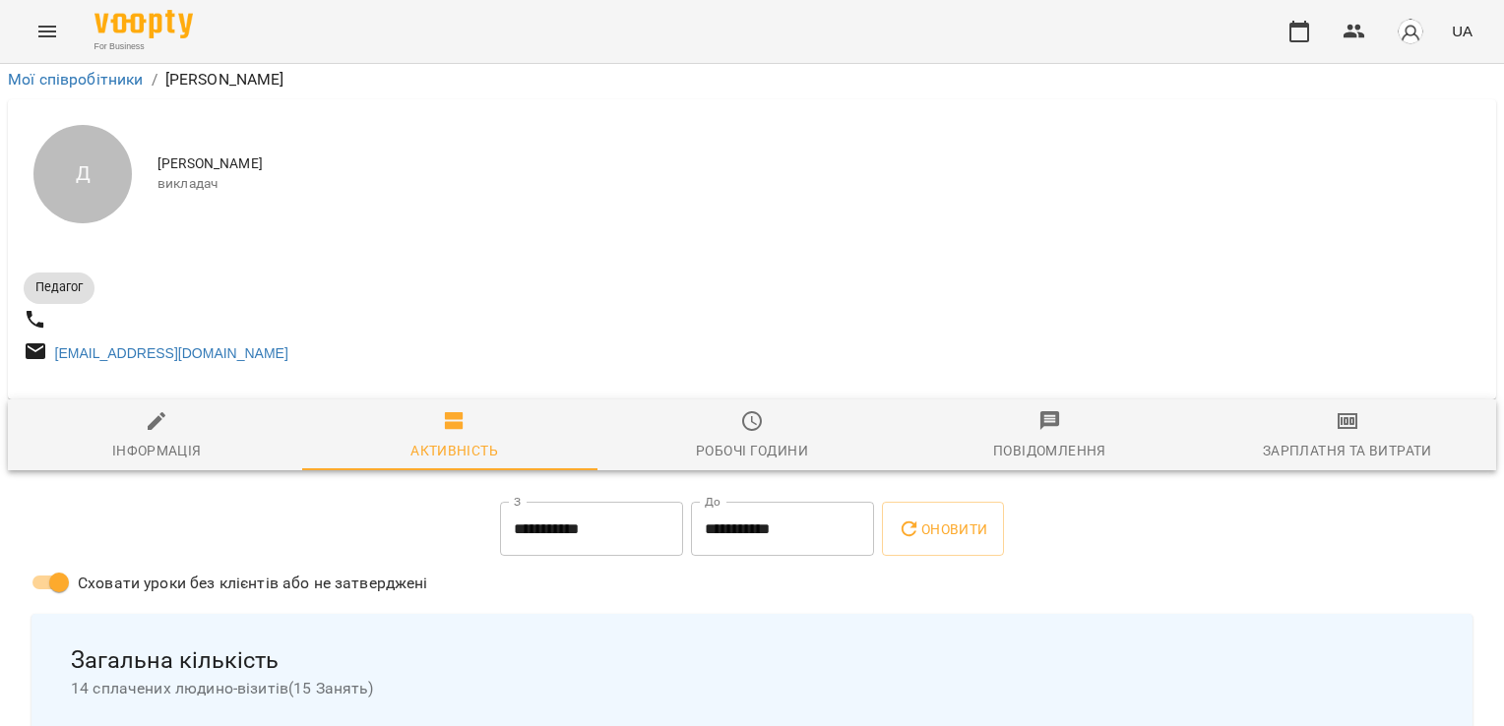
scroll to position [633, 0]
